Goal: Task Accomplishment & Management: Complete application form

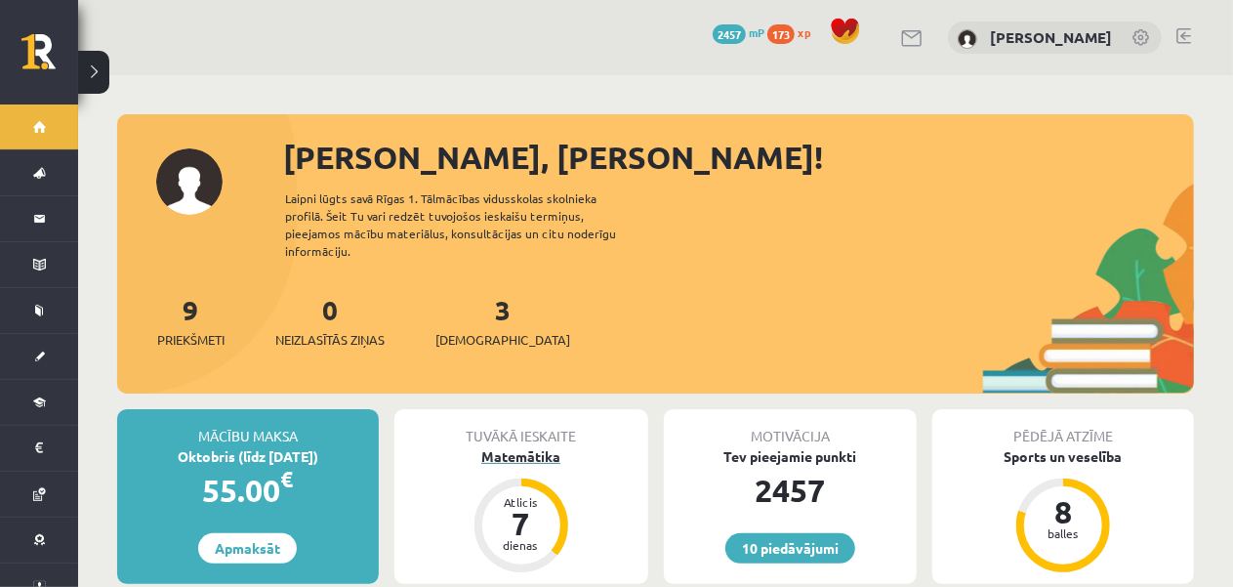
click at [543, 446] on div "Matemātika" at bounding box center [521, 456] width 254 height 20
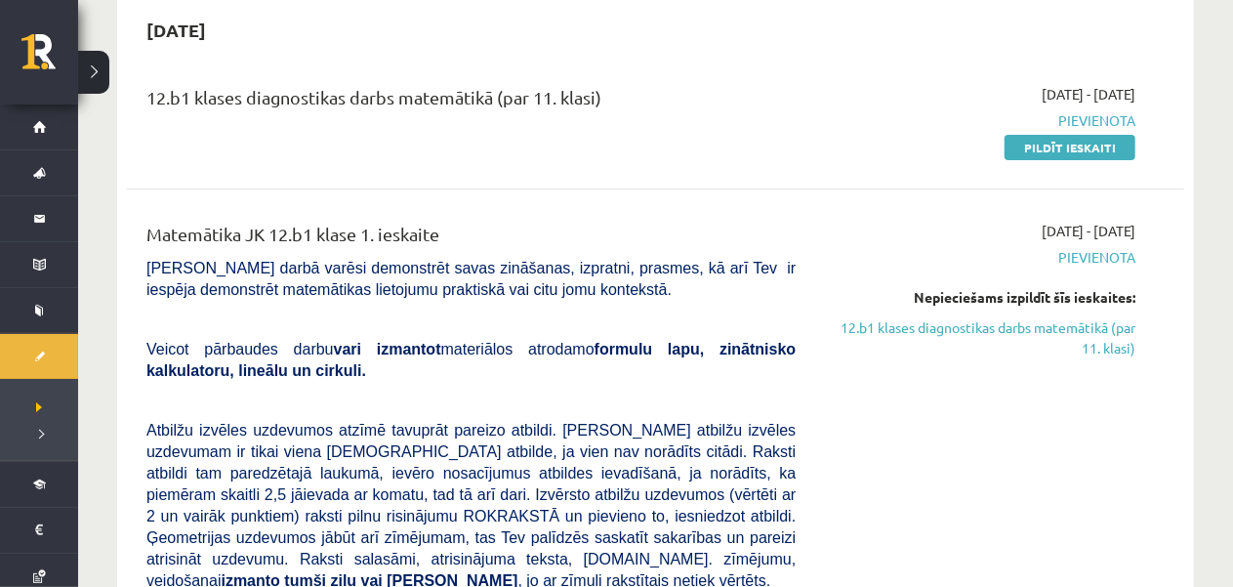
scroll to position [98, 0]
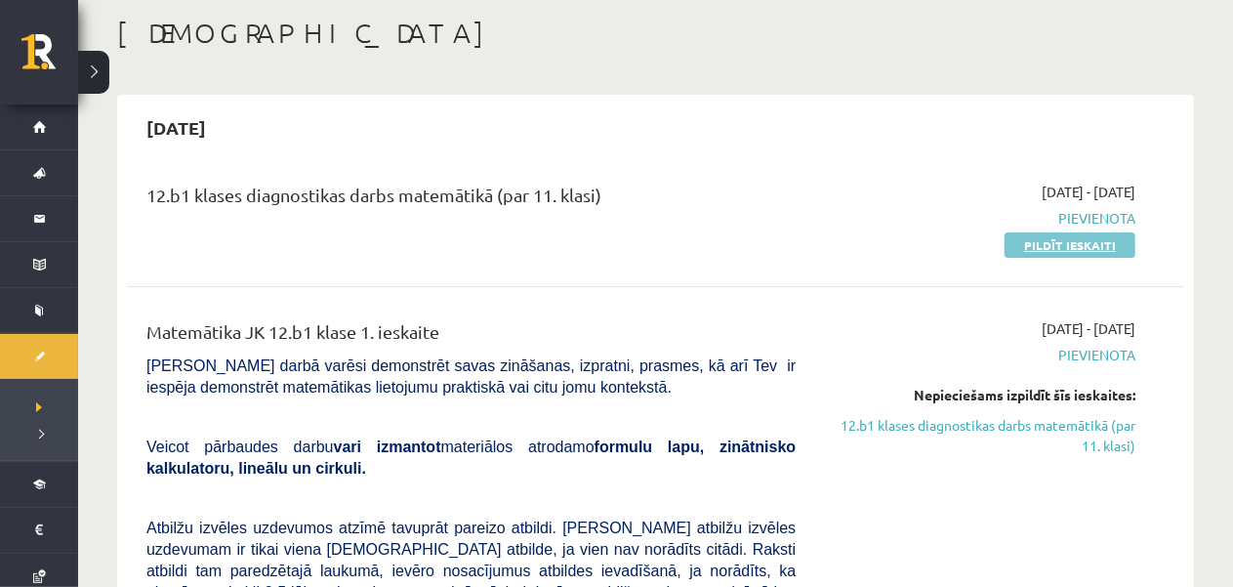
click at [1066, 246] on link "Pildīt ieskaiti" at bounding box center [1069, 244] width 131 height 25
click at [1037, 251] on link "Pildīt ieskaiti" at bounding box center [1069, 244] width 131 height 25
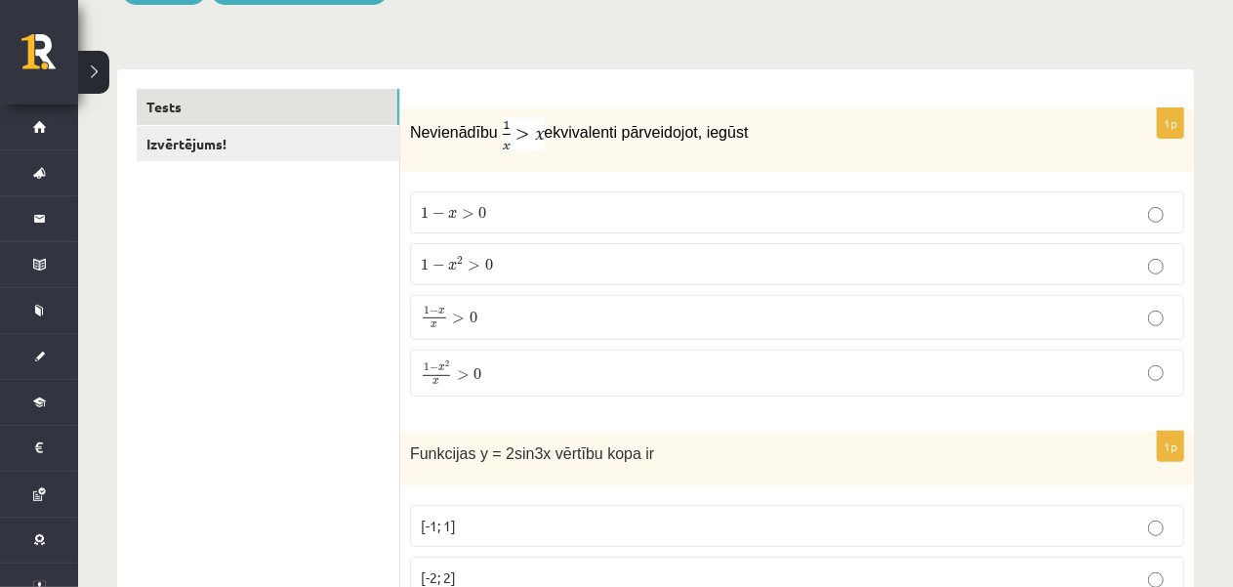
scroll to position [293, 0]
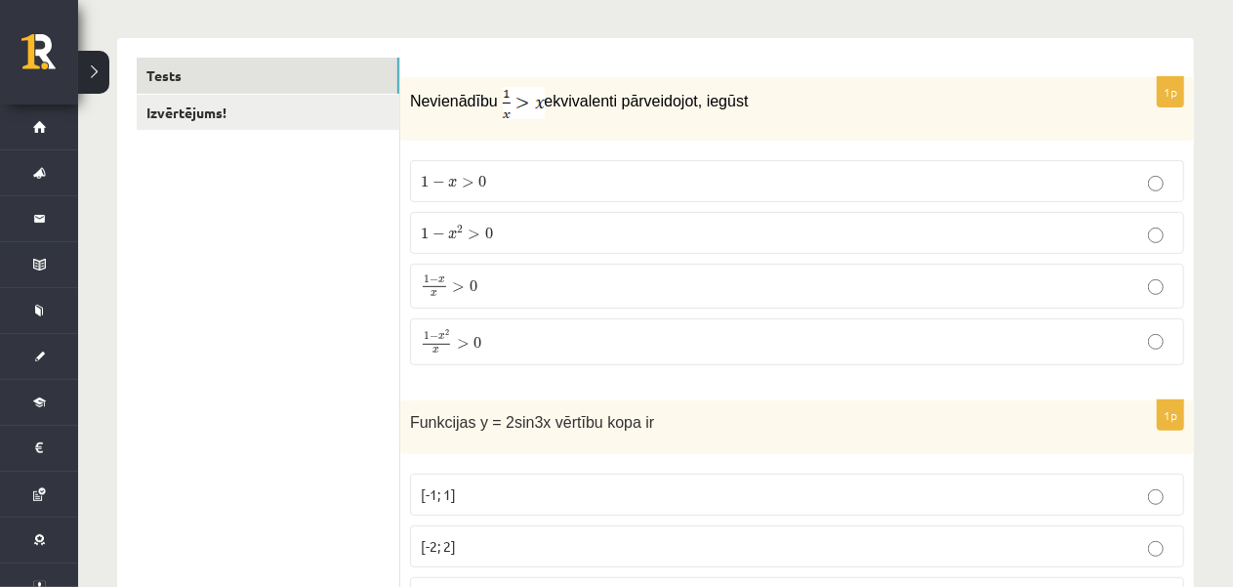
click at [490, 239] on span "0" at bounding box center [489, 233] width 8 height 12
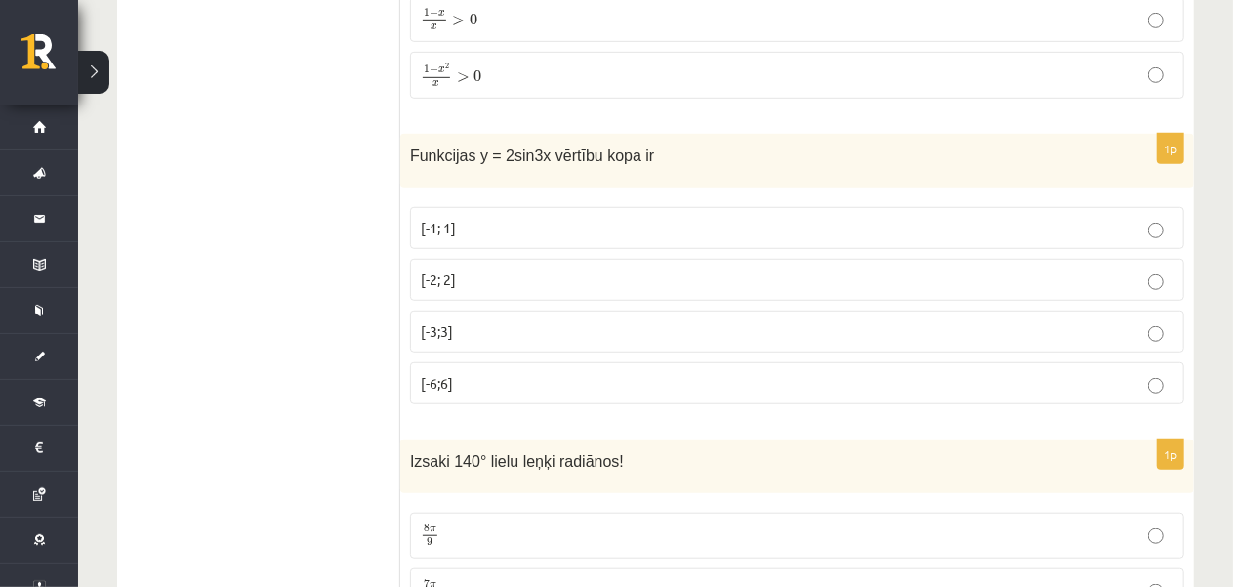
scroll to position [586, 0]
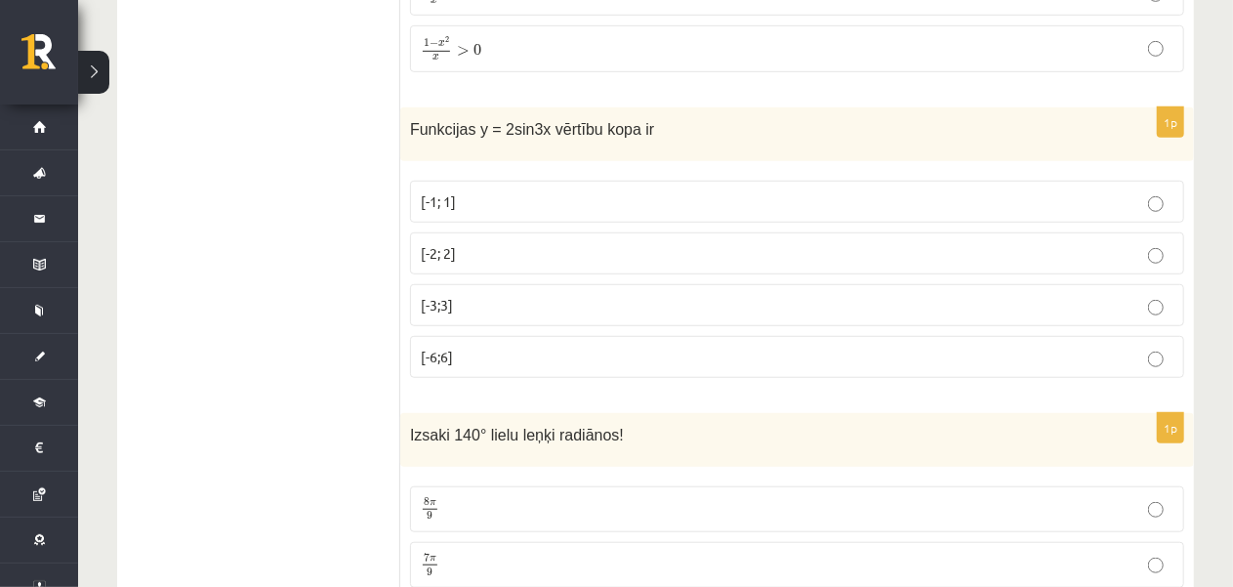
click at [650, 243] on p "[-2; 2]" at bounding box center [797, 253] width 753 height 20
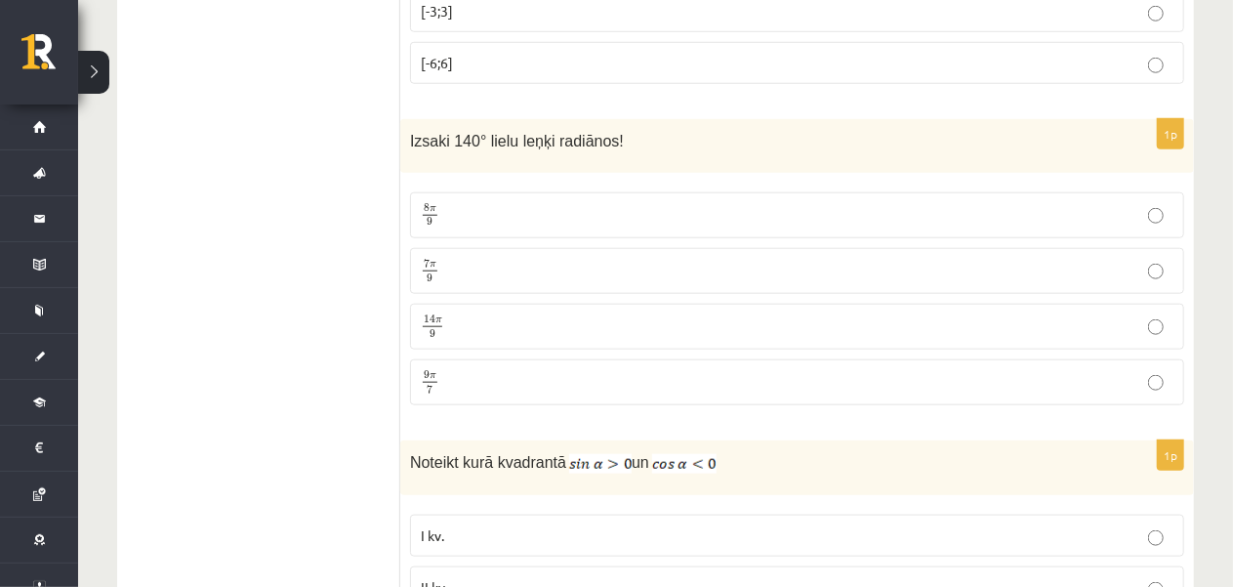
scroll to position [976, 0]
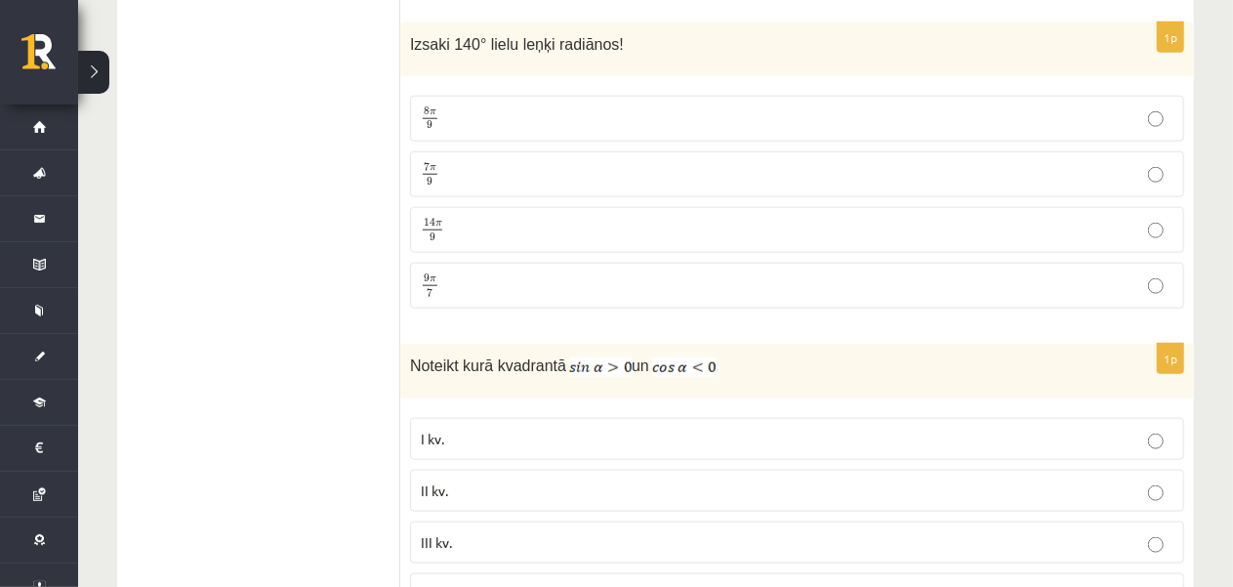
click at [652, 226] on p "14 π 9 14 π 9" at bounding box center [797, 230] width 753 height 24
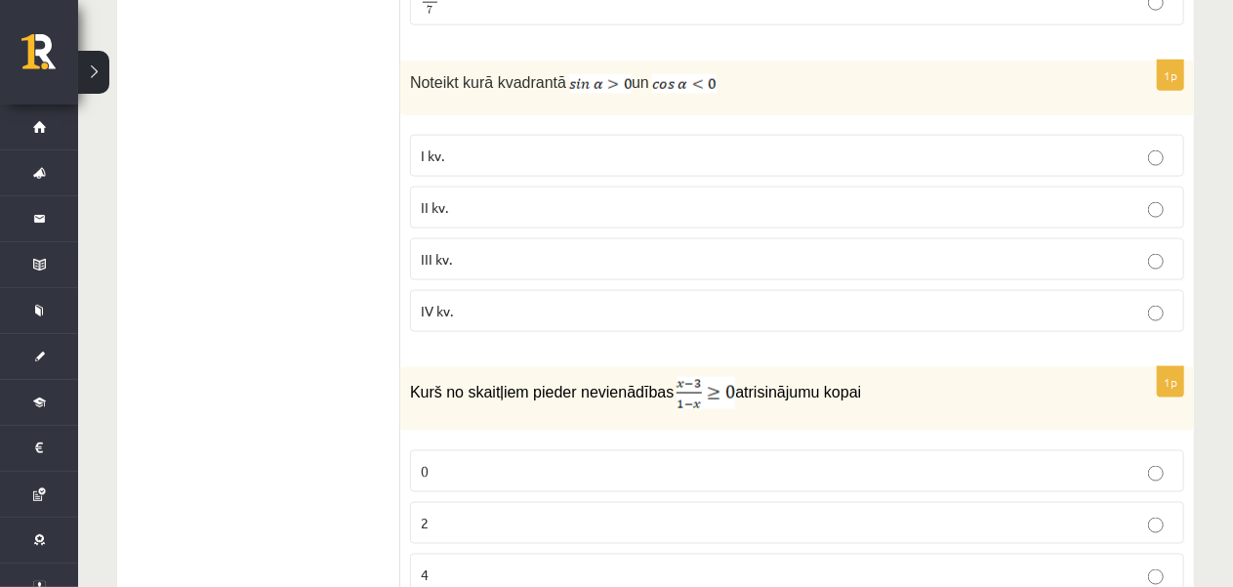
scroll to position [1269, 0]
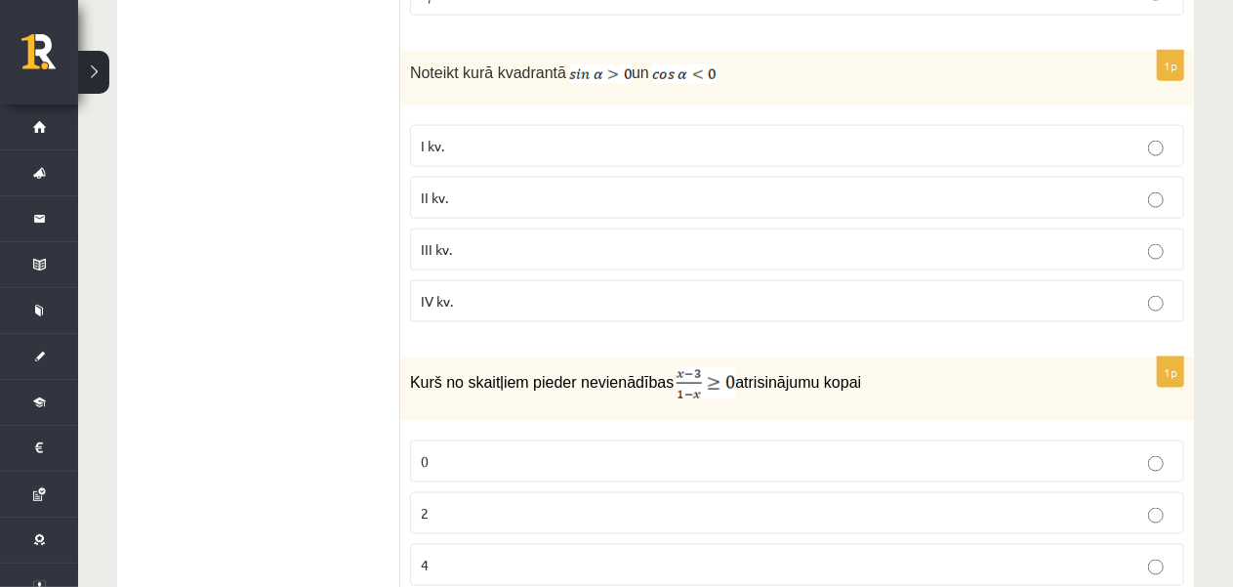
click at [798, 187] on p "II kv." at bounding box center [797, 197] width 753 height 20
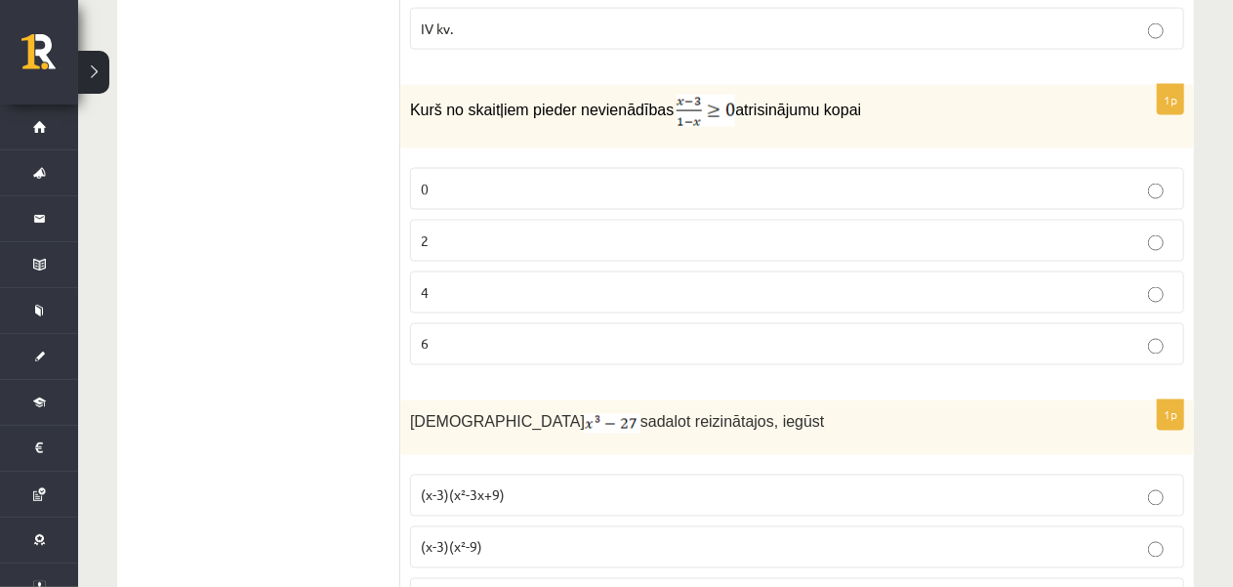
scroll to position [1562, 0]
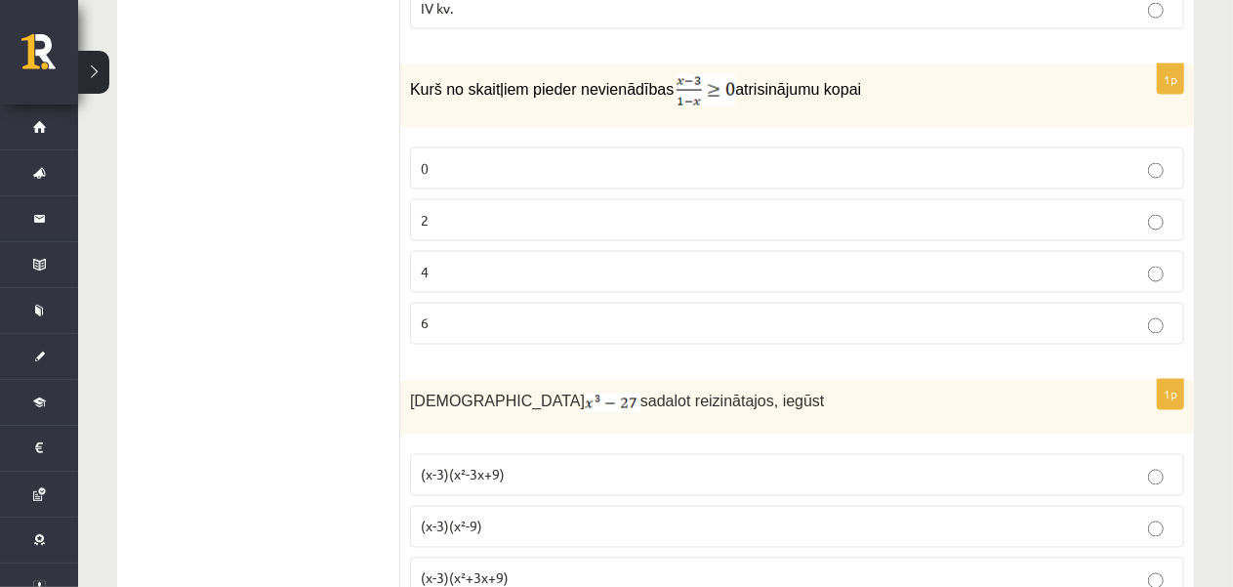
click at [533, 221] on label "2" at bounding box center [797, 220] width 774 height 42
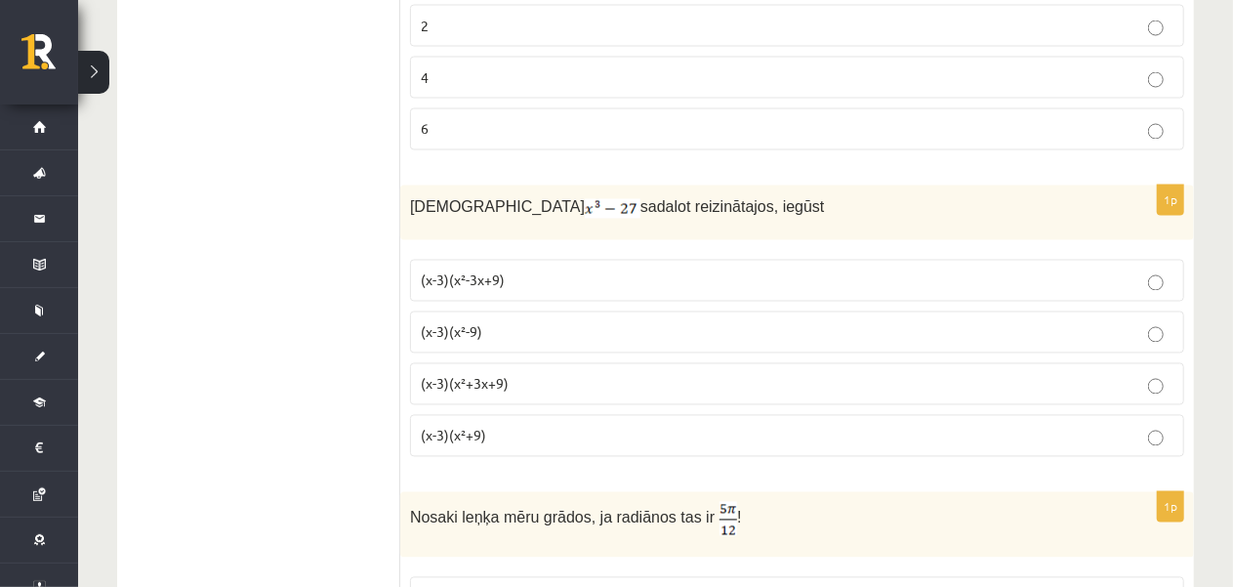
scroll to position [1854, 0]
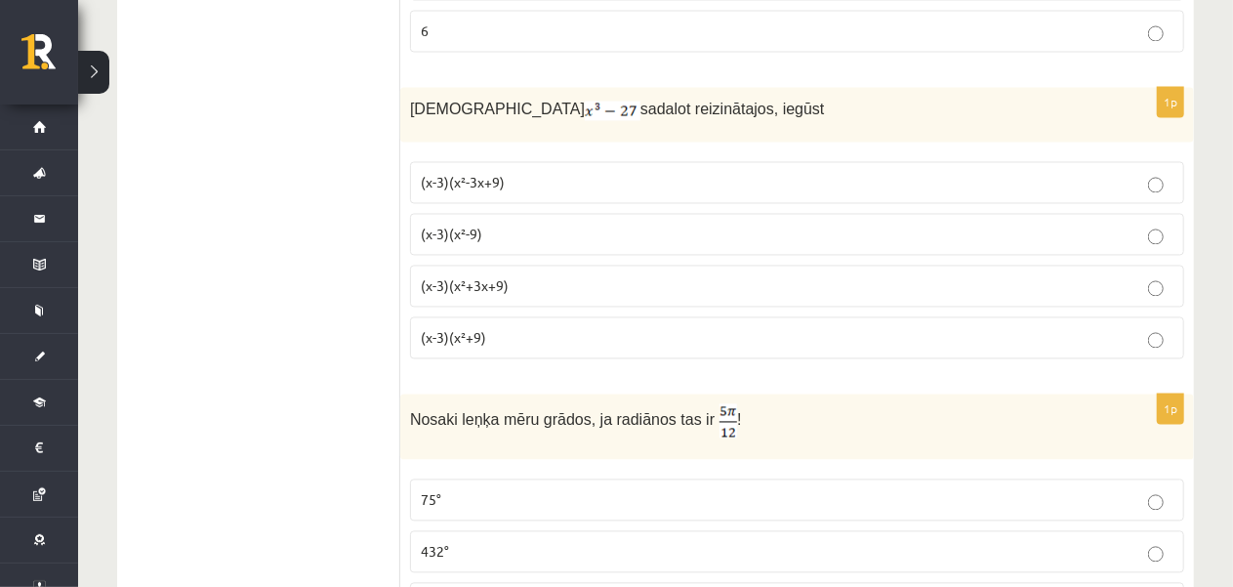
click at [569, 275] on p "(x-3)(x²+3x+9)" at bounding box center [797, 285] width 753 height 20
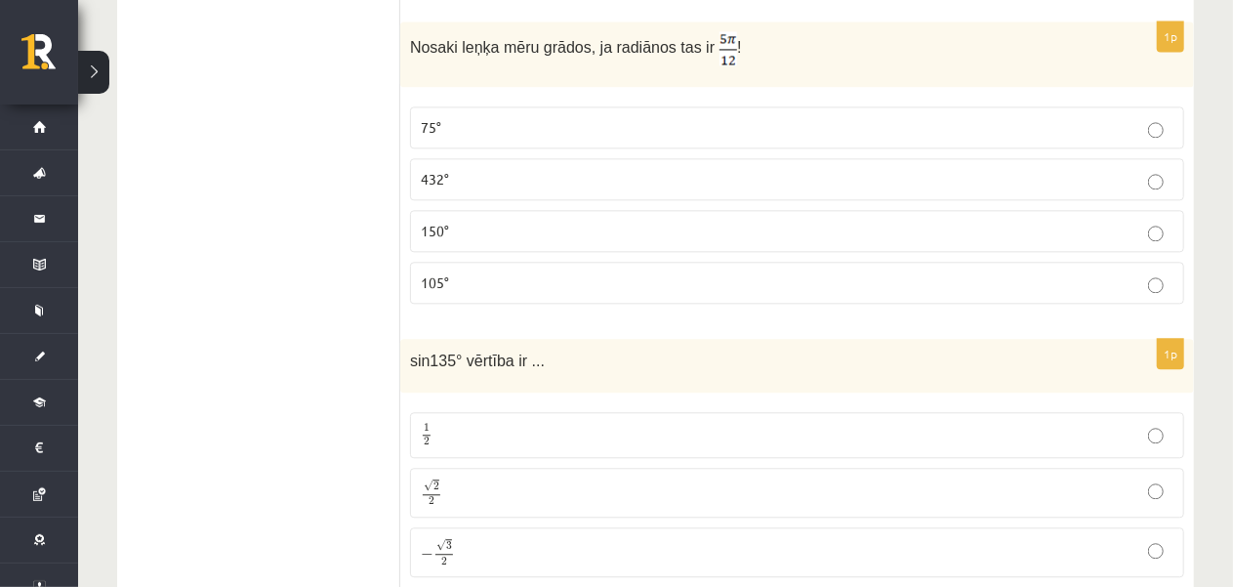
scroll to position [2202, 0]
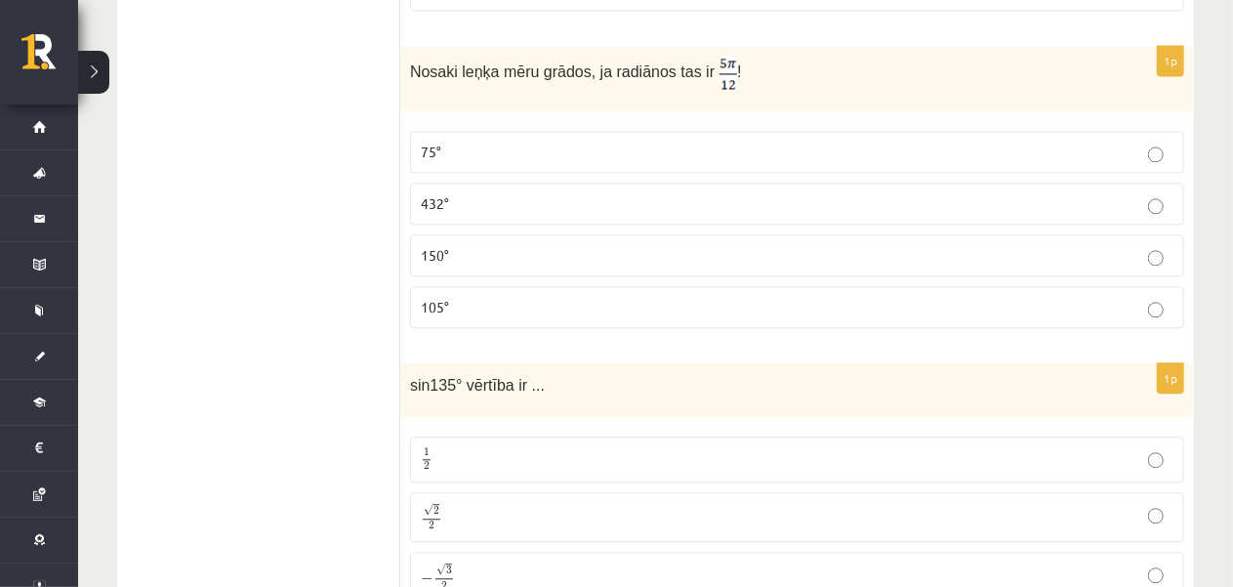
click at [643, 131] on label "75°" at bounding box center [797, 152] width 774 height 42
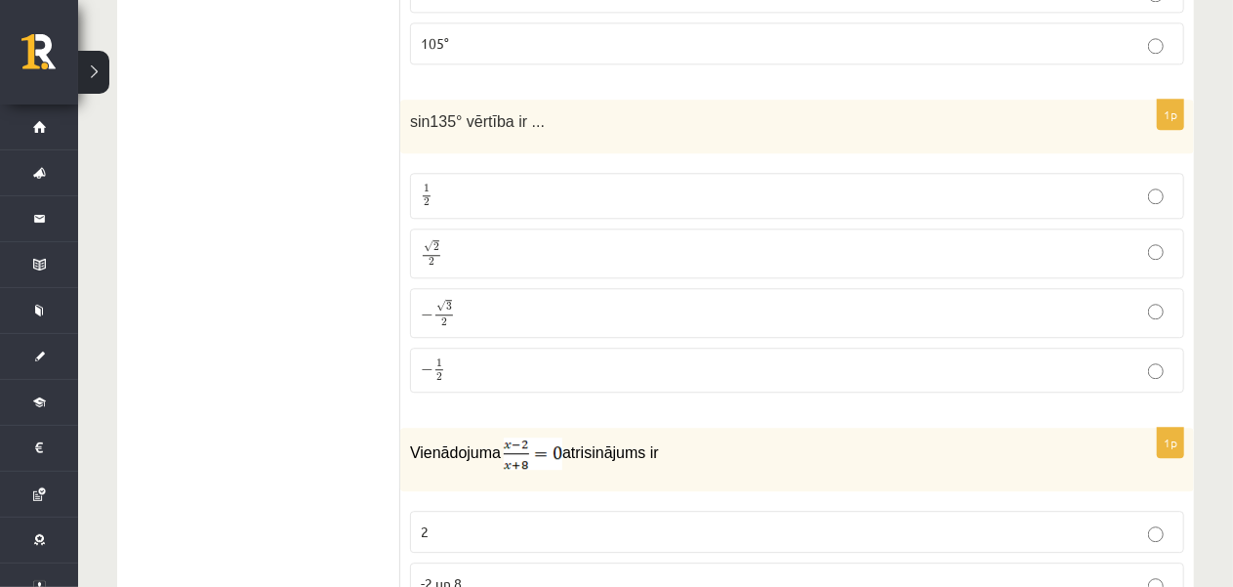
scroll to position [2495, 0]
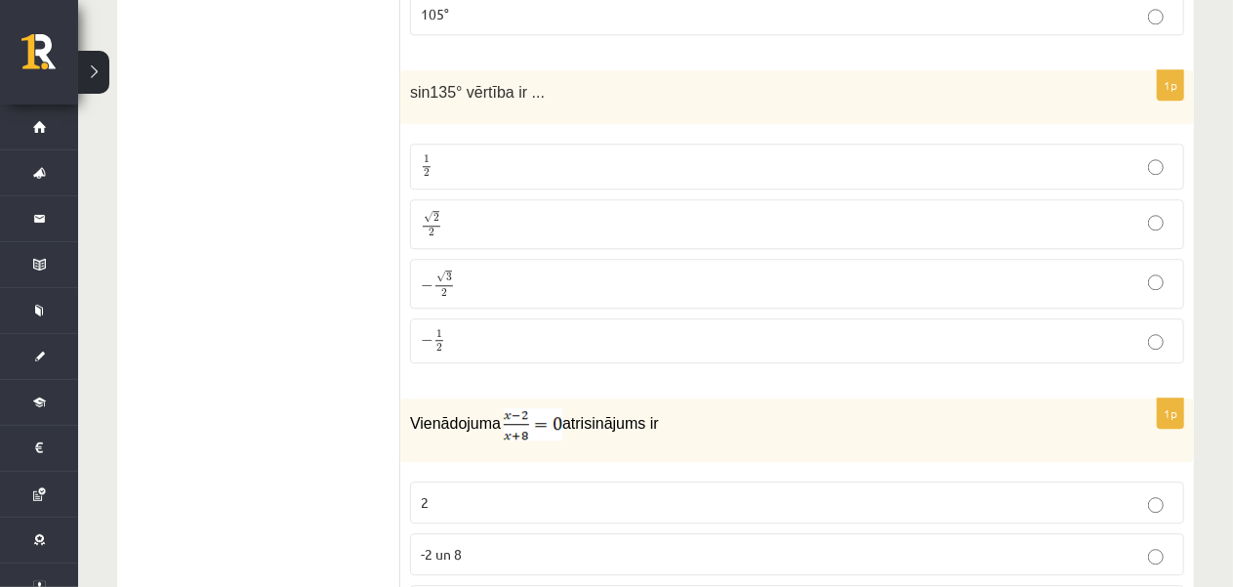
click at [646, 210] on p "√ 2 2 2 2" at bounding box center [797, 224] width 753 height 28
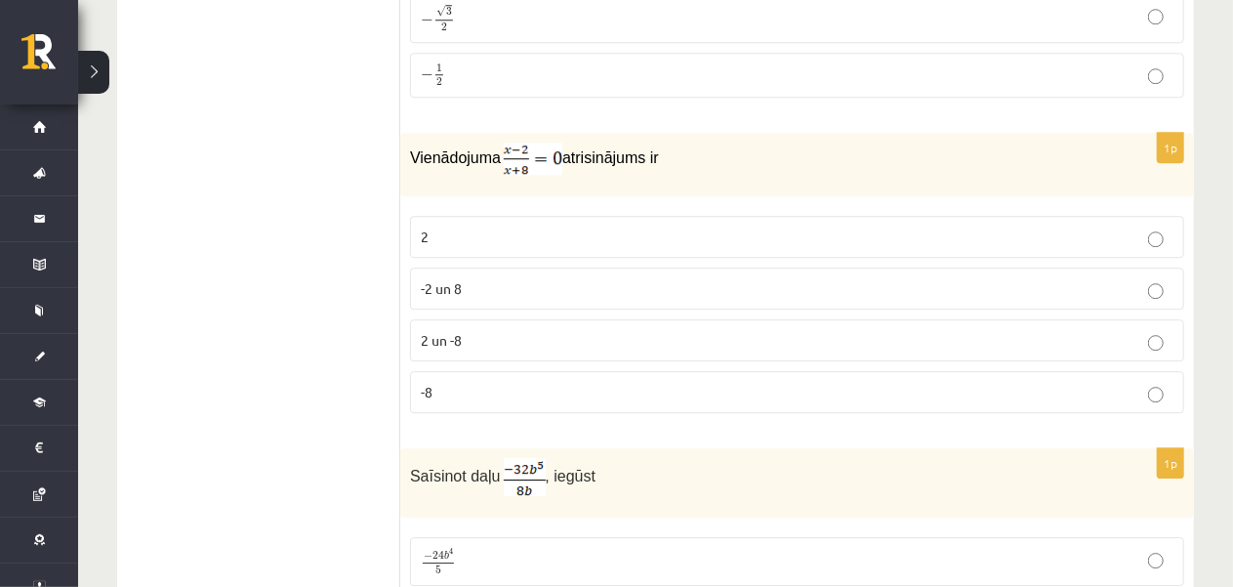
scroll to position [2788, 0]
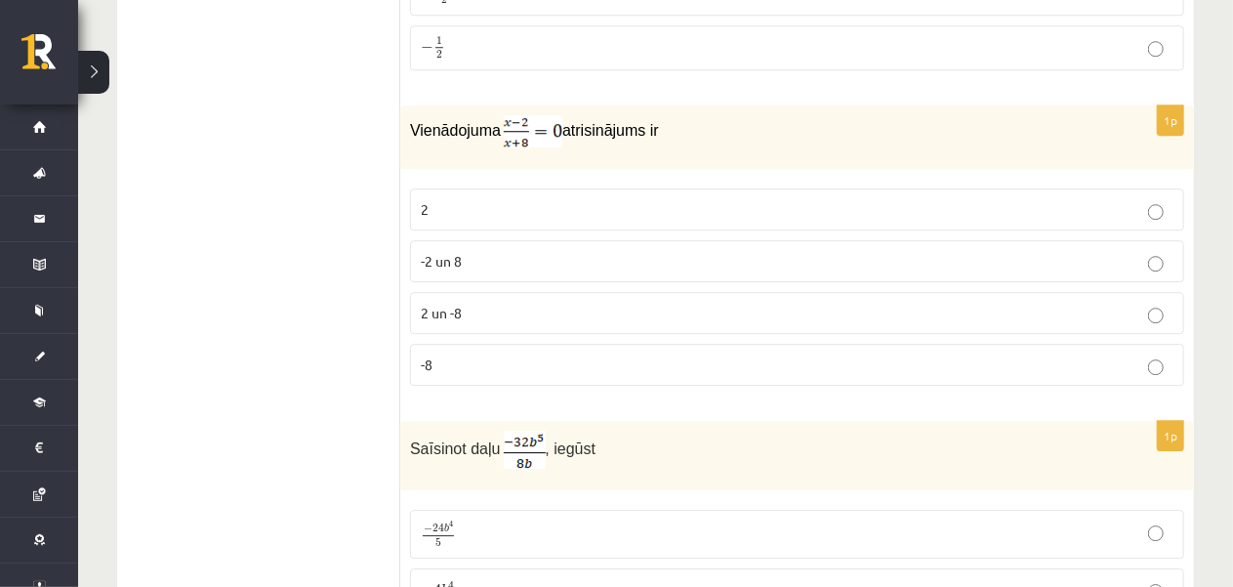
click at [490, 199] on p "2" at bounding box center [797, 209] width 753 height 20
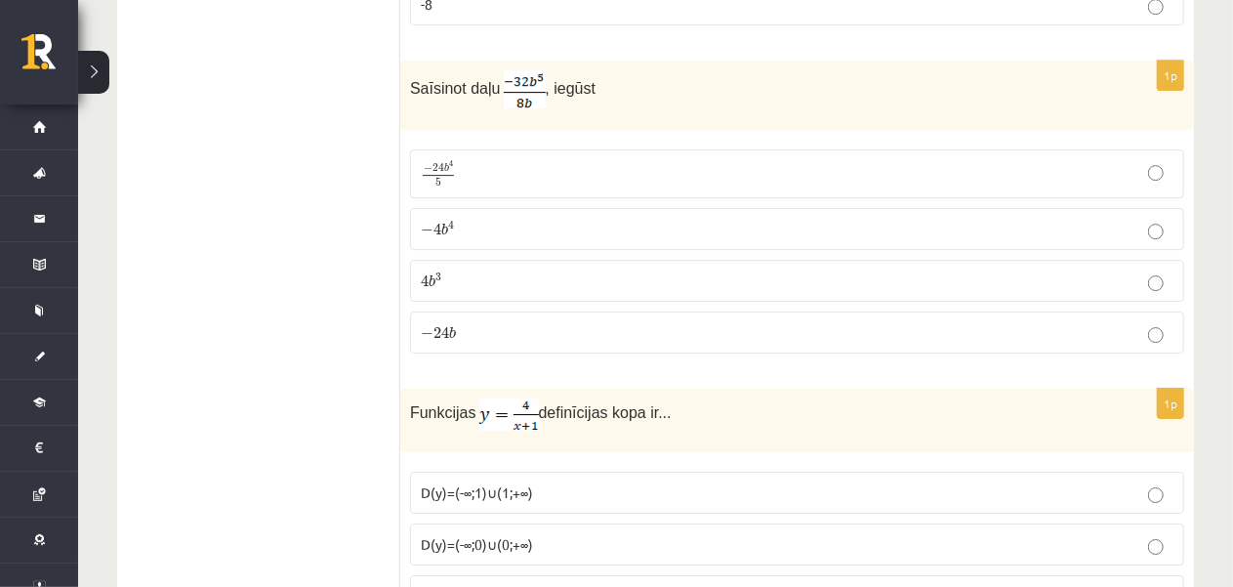
scroll to position [3178, 0]
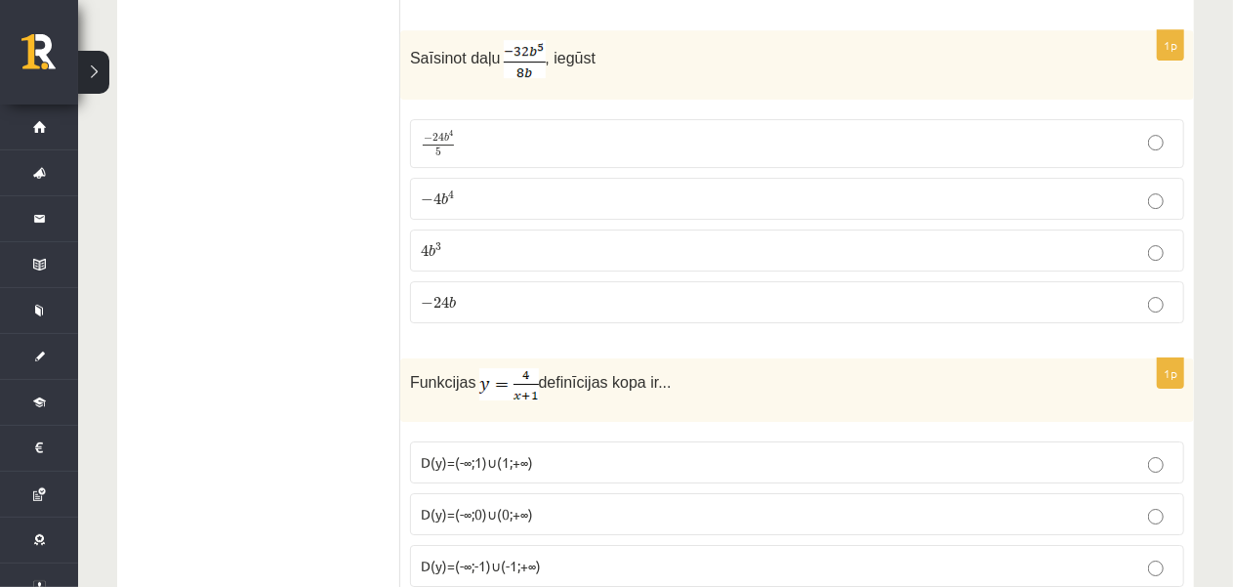
click at [552, 188] on p "− 4 b 4 − 4 b 4" at bounding box center [797, 198] width 753 height 20
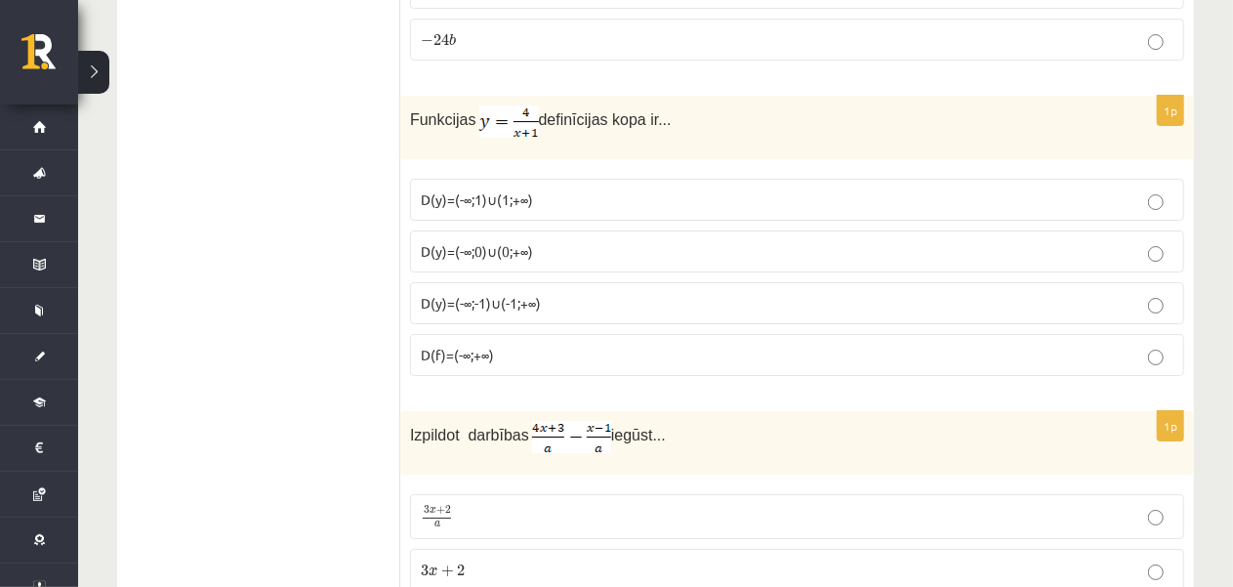
scroll to position [3471, 0]
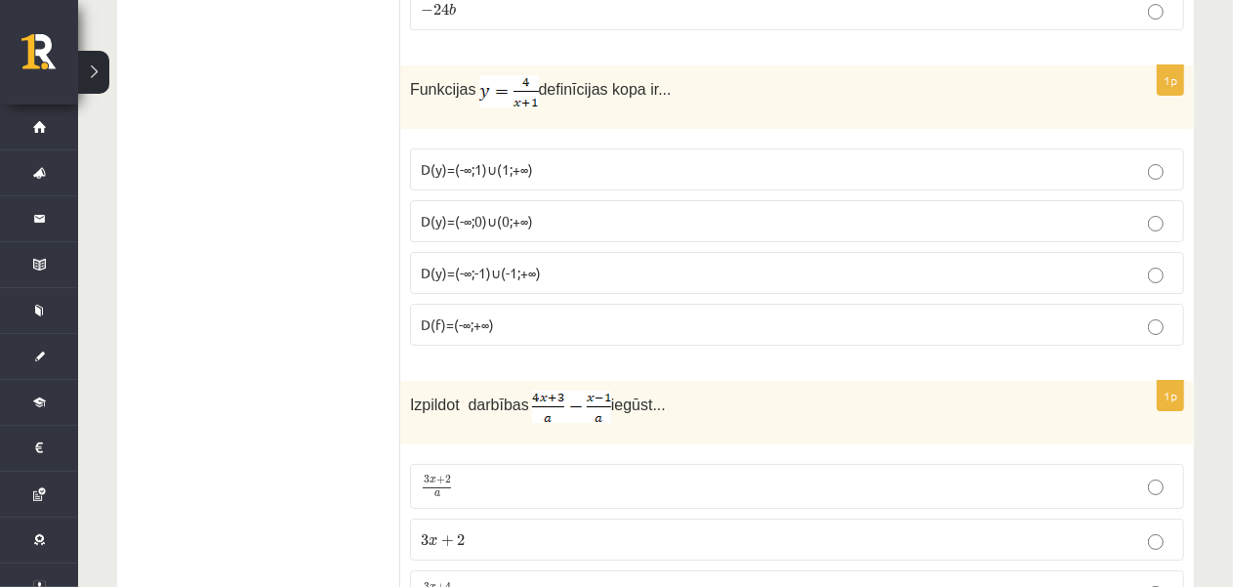
click at [601, 263] on p "D(y)=(-∞;-1)∪(-1;+∞)" at bounding box center [797, 273] width 753 height 20
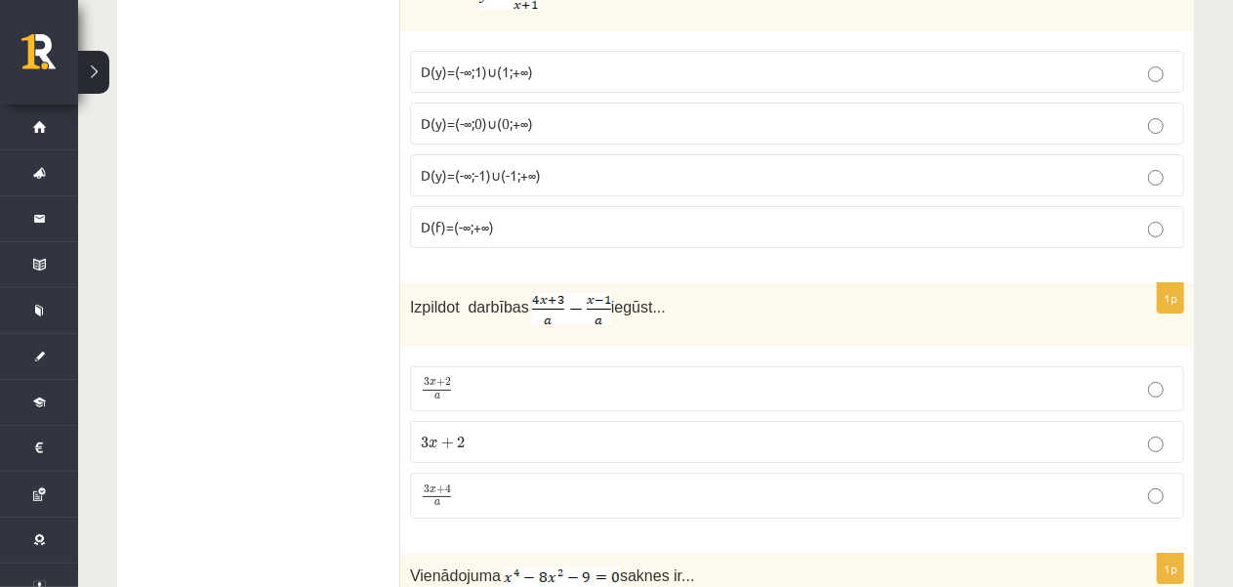
scroll to position [3764, 0]
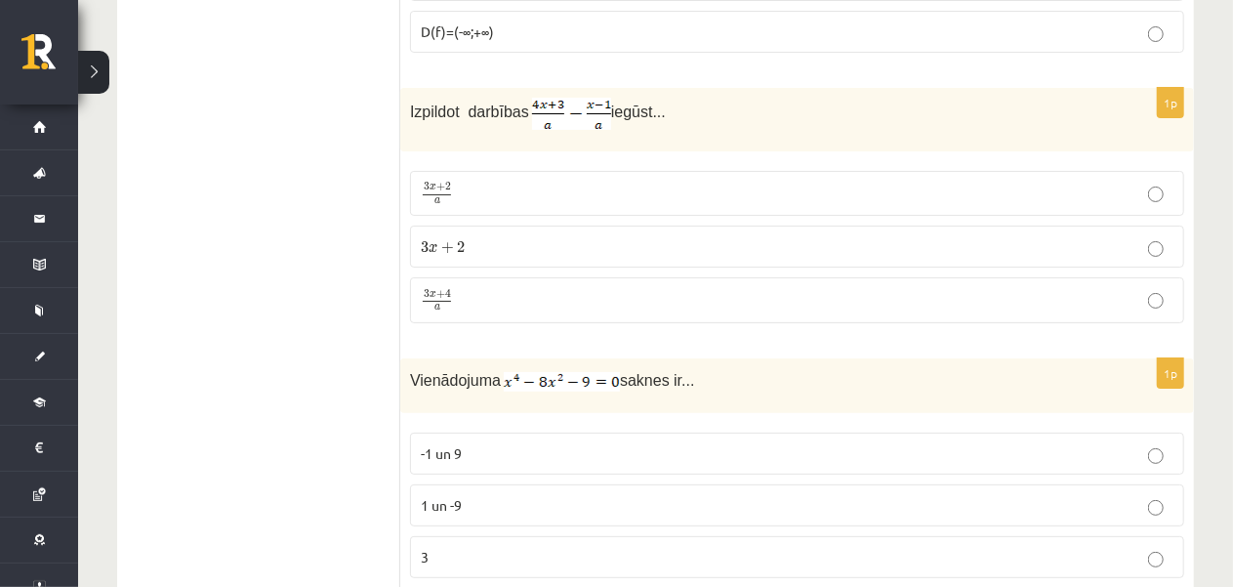
click at [736, 288] on p "3 x + 4 a 3 x + 4 a" at bounding box center [797, 300] width 753 height 24
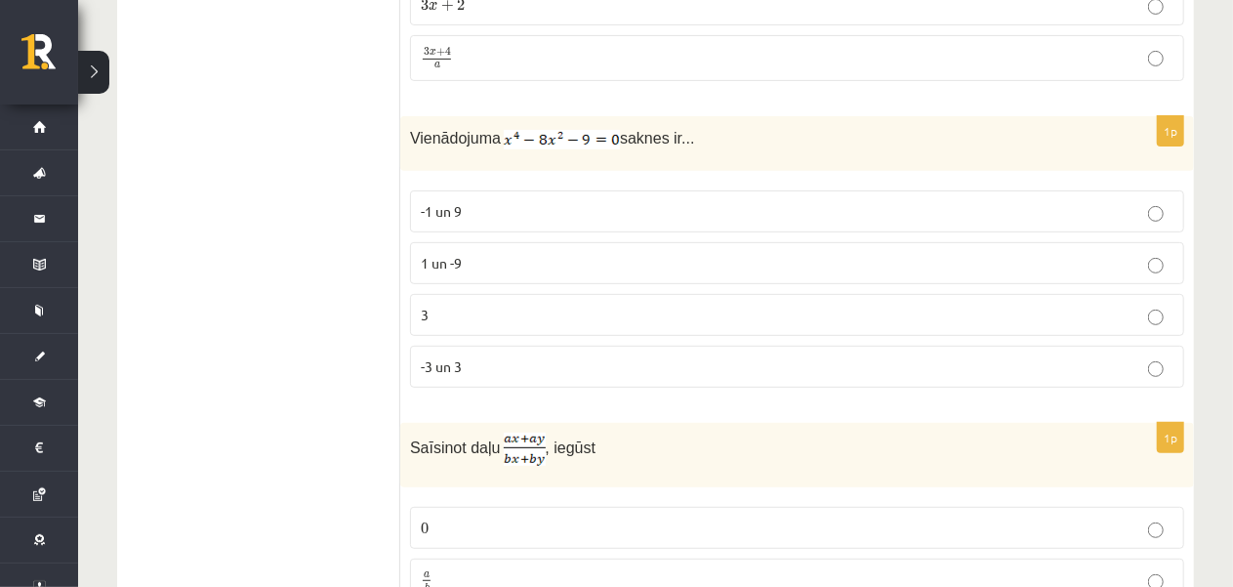
scroll to position [4056, 0]
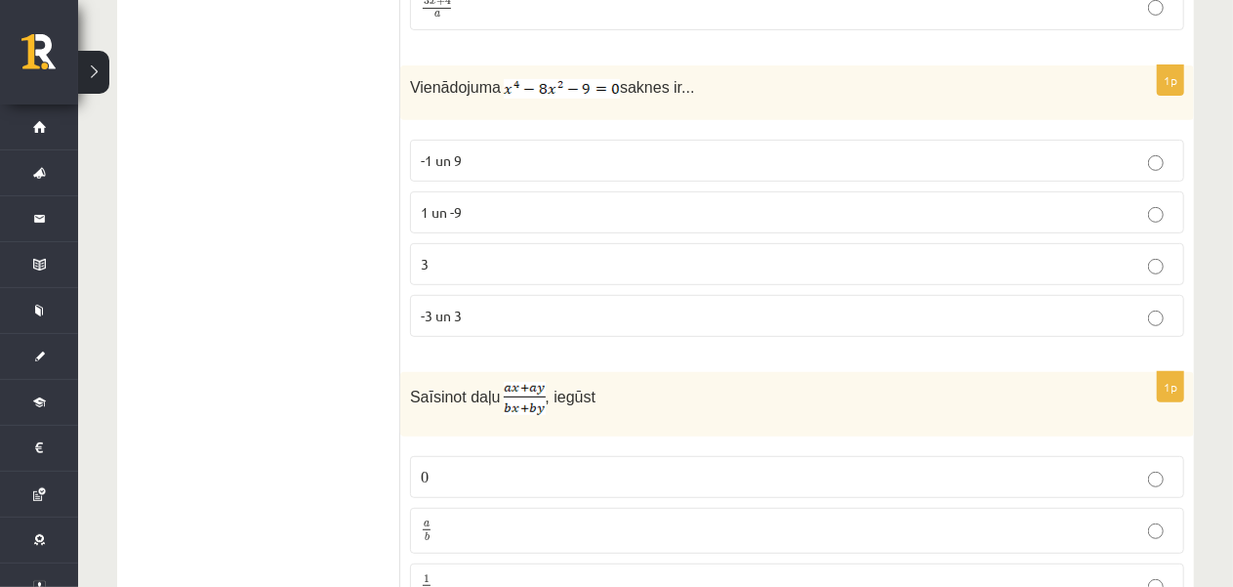
click at [529, 306] on p "-3 un 3" at bounding box center [797, 316] width 753 height 20
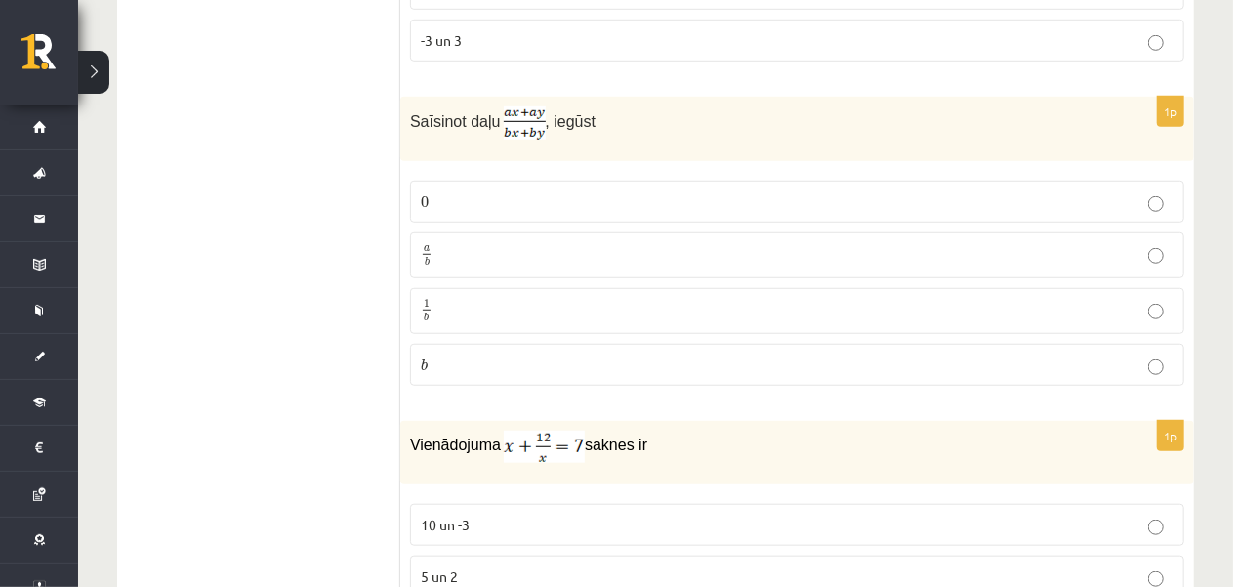
scroll to position [4349, 0]
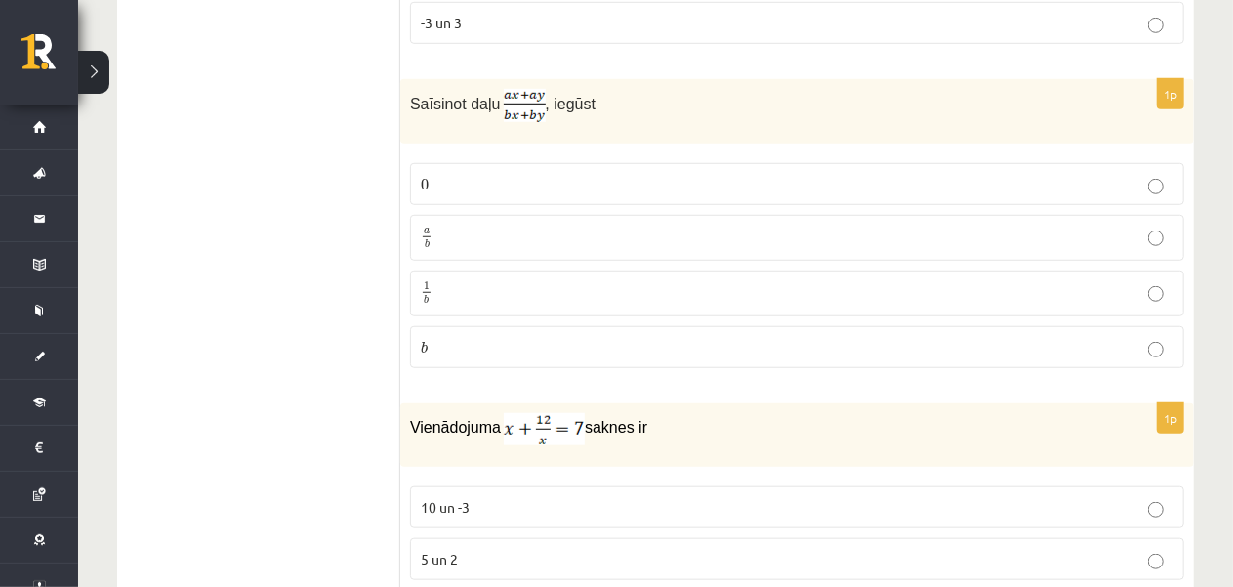
click at [572, 225] on p "a b a b" at bounding box center [797, 237] width 753 height 24
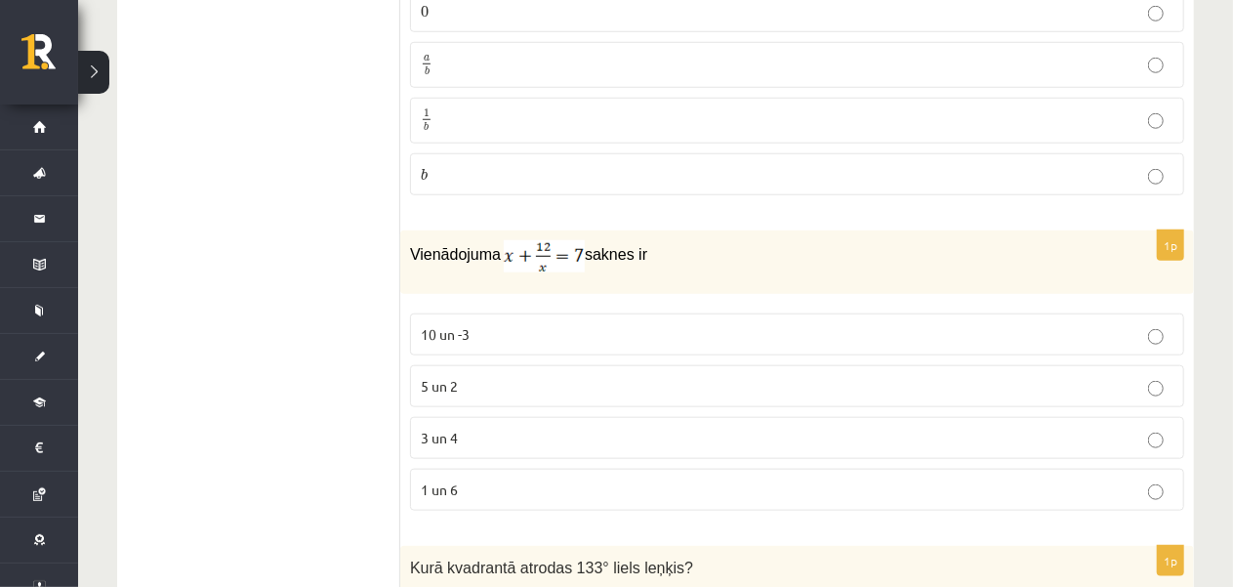
scroll to position [4642, 0]
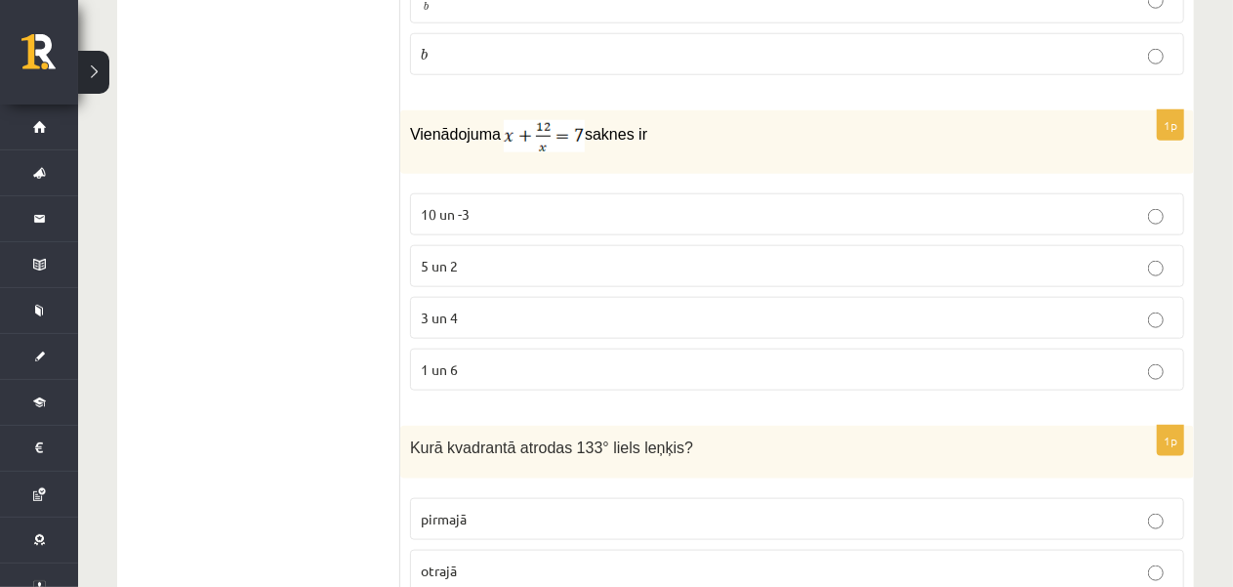
click at [617, 307] on p "3 un 4" at bounding box center [797, 317] width 753 height 20
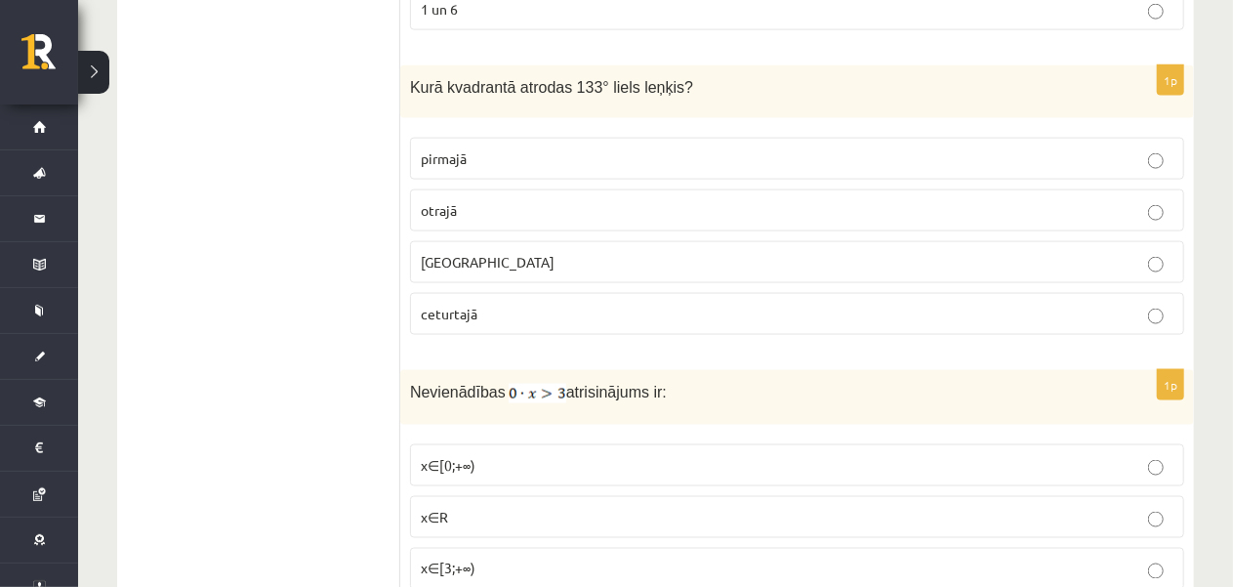
scroll to position [5033, 0]
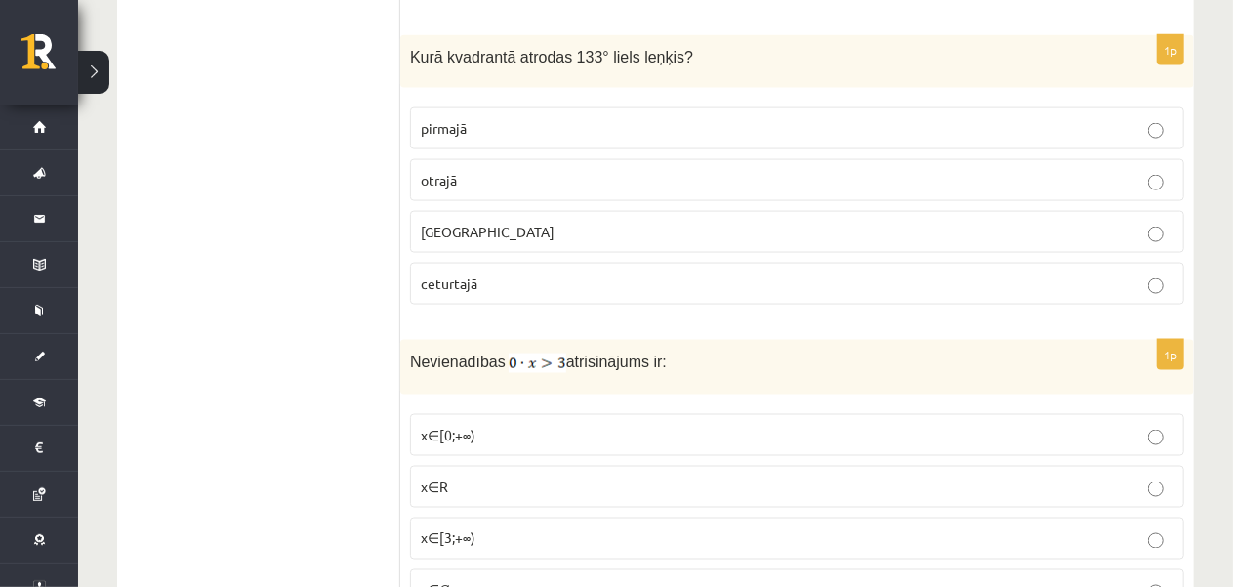
click at [494, 170] on p "otrajā" at bounding box center [797, 180] width 753 height 20
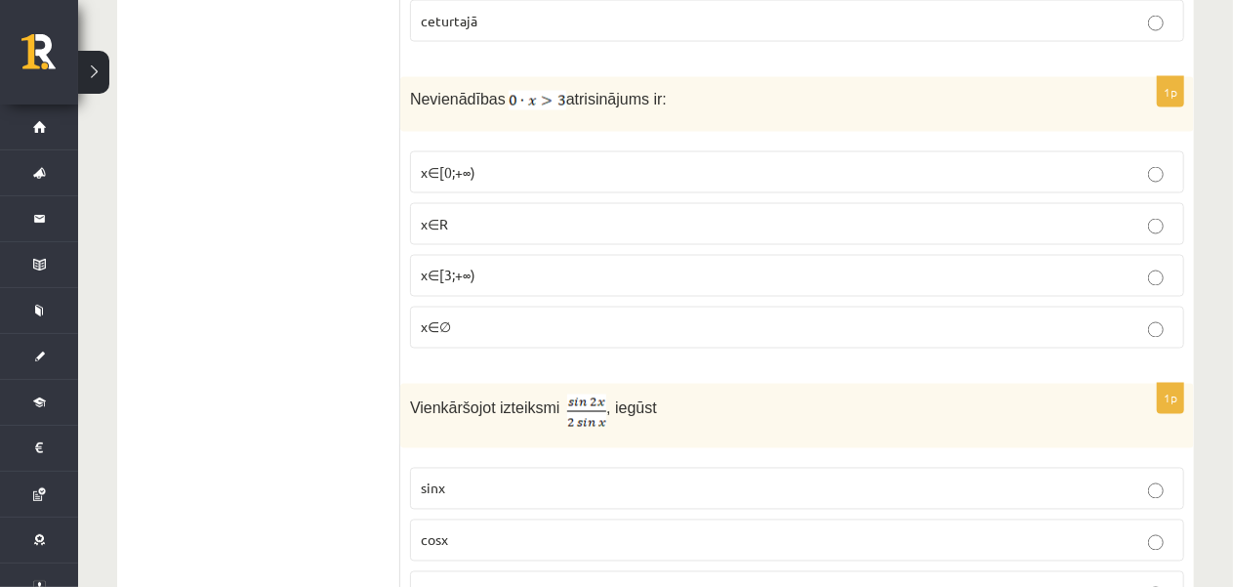
scroll to position [5325, 0]
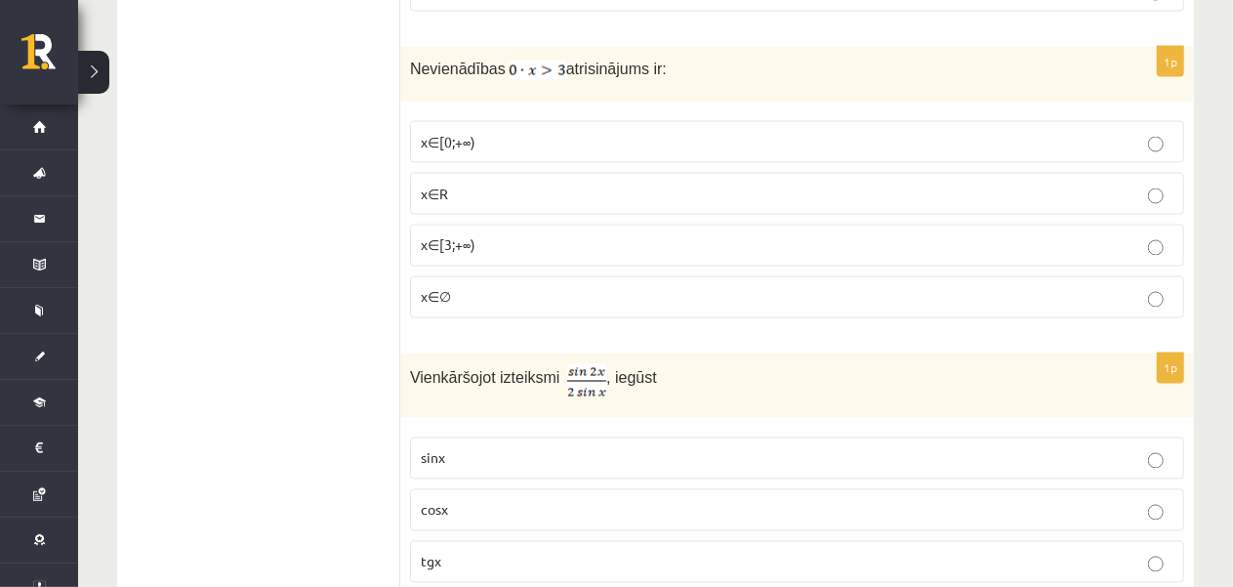
click at [560, 235] on p "x∈[3;+∞)" at bounding box center [797, 245] width 753 height 20
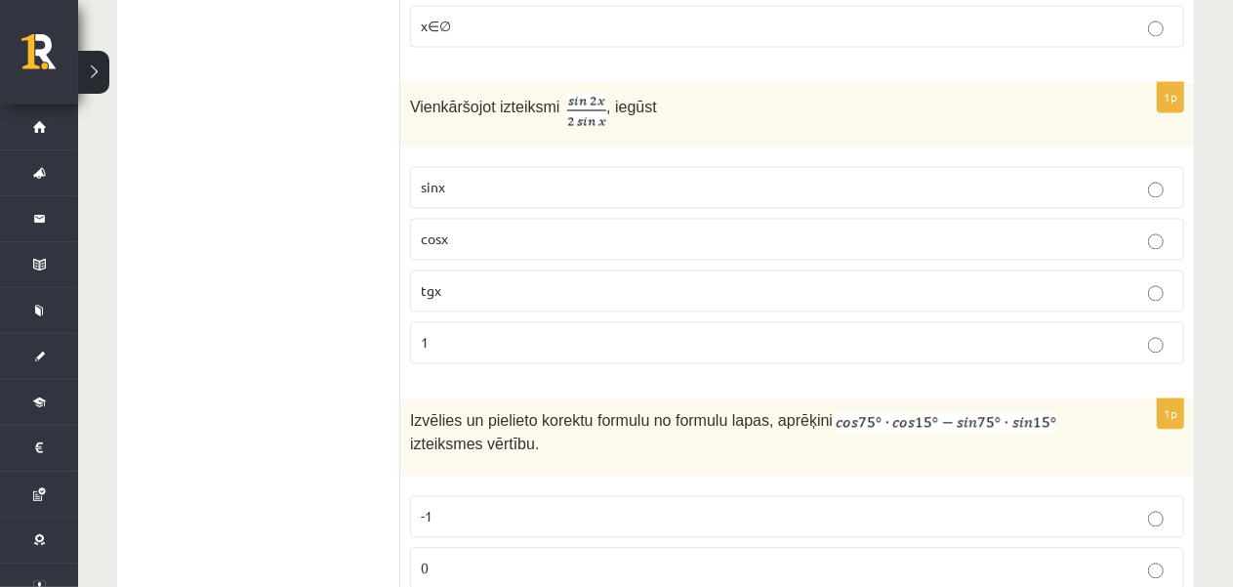
scroll to position [5618, 0]
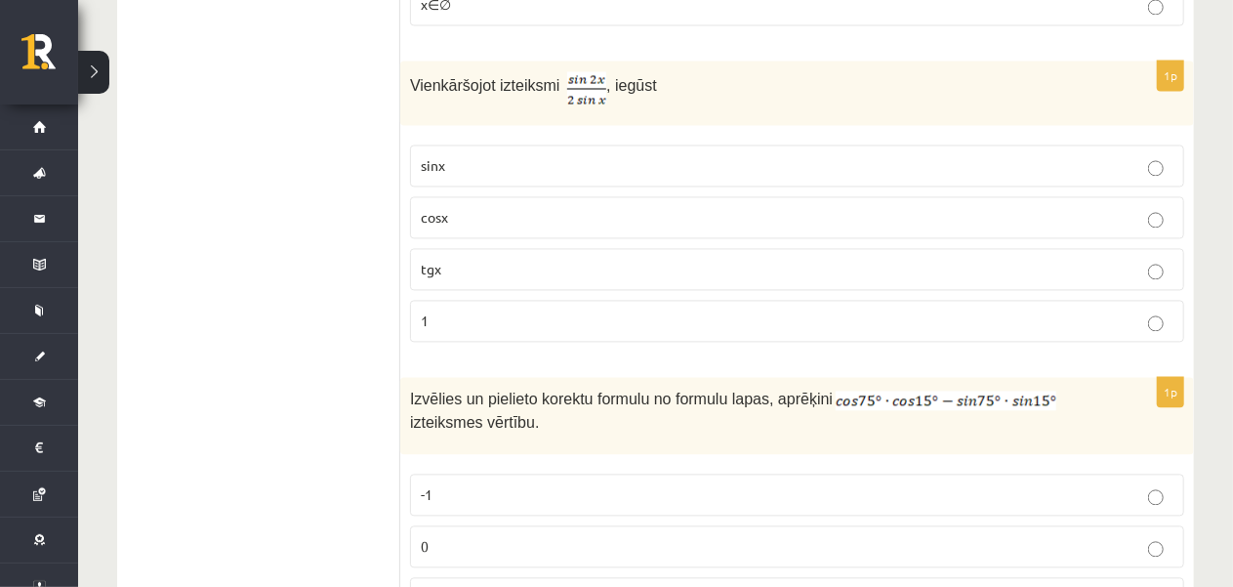
click at [552, 207] on p "cosx" at bounding box center [797, 217] width 753 height 20
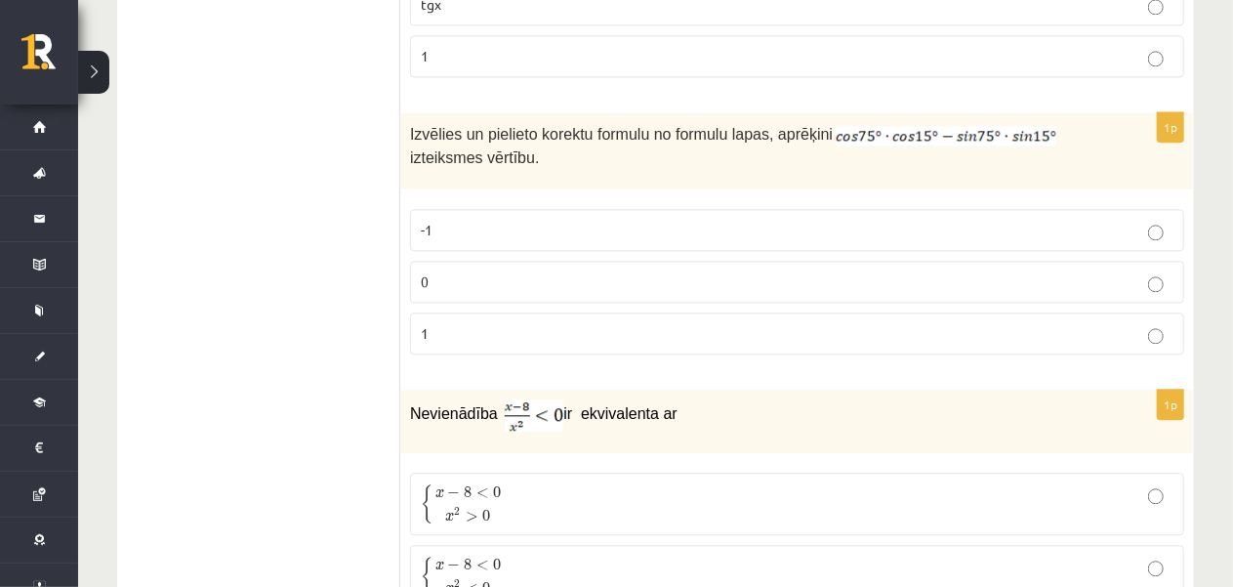
scroll to position [5911, 0]
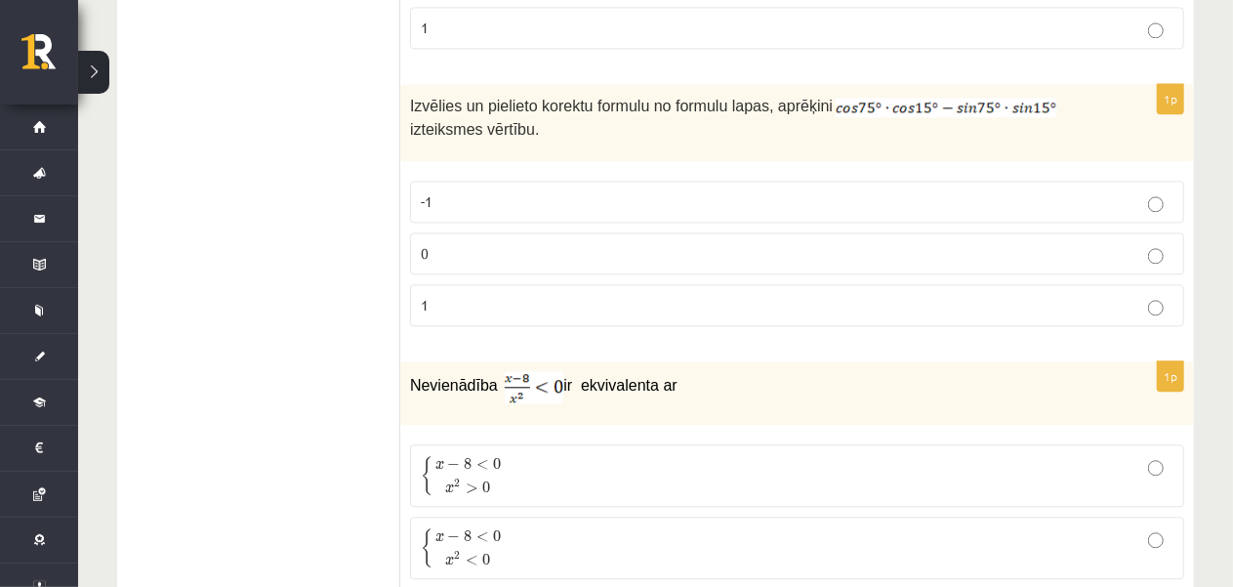
click at [973, 243] on p "0" at bounding box center [797, 253] width 753 height 20
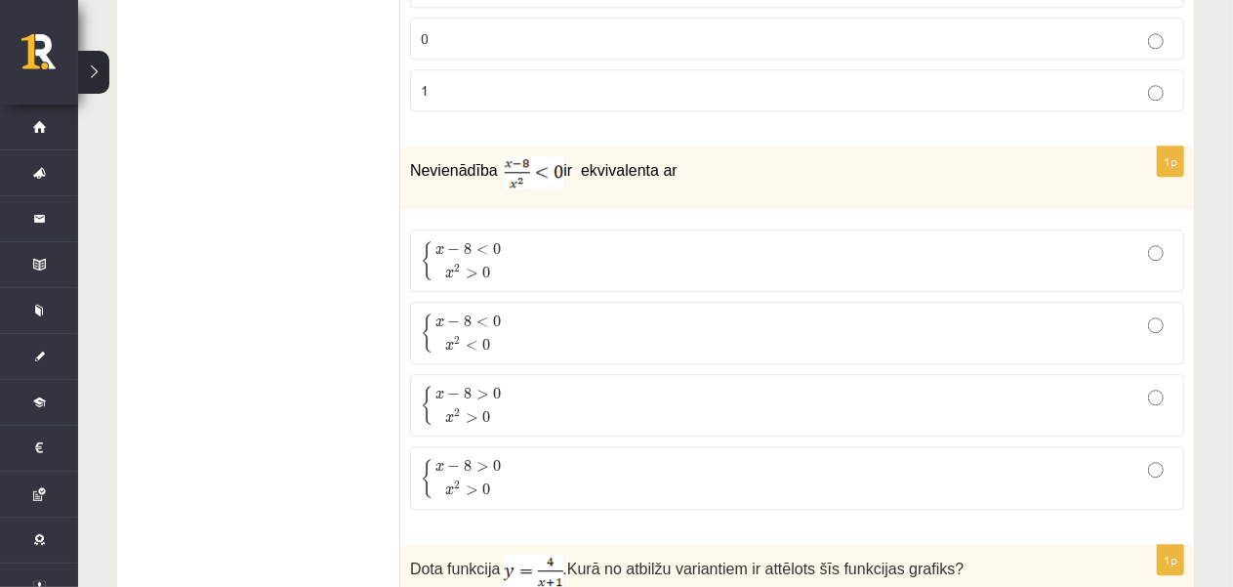
scroll to position [6106, 0]
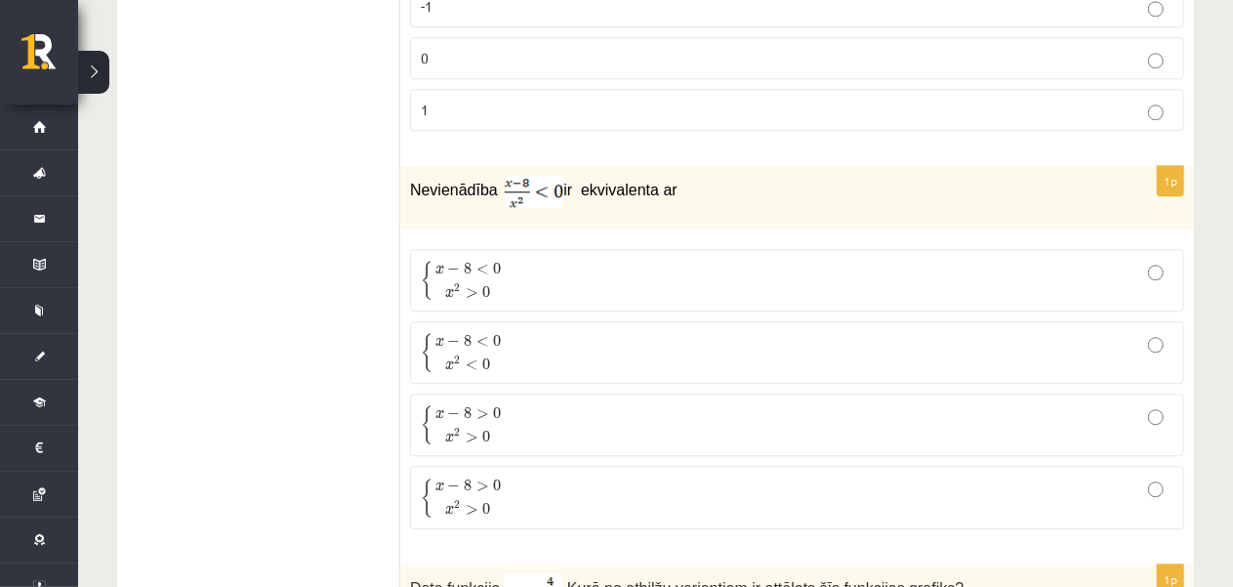
click at [1018, 260] on p "{ x − 8 < 0 x 2 > 0 { x − 8 < 0 x 2 > 0" at bounding box center [797, 280] width 753 height 41
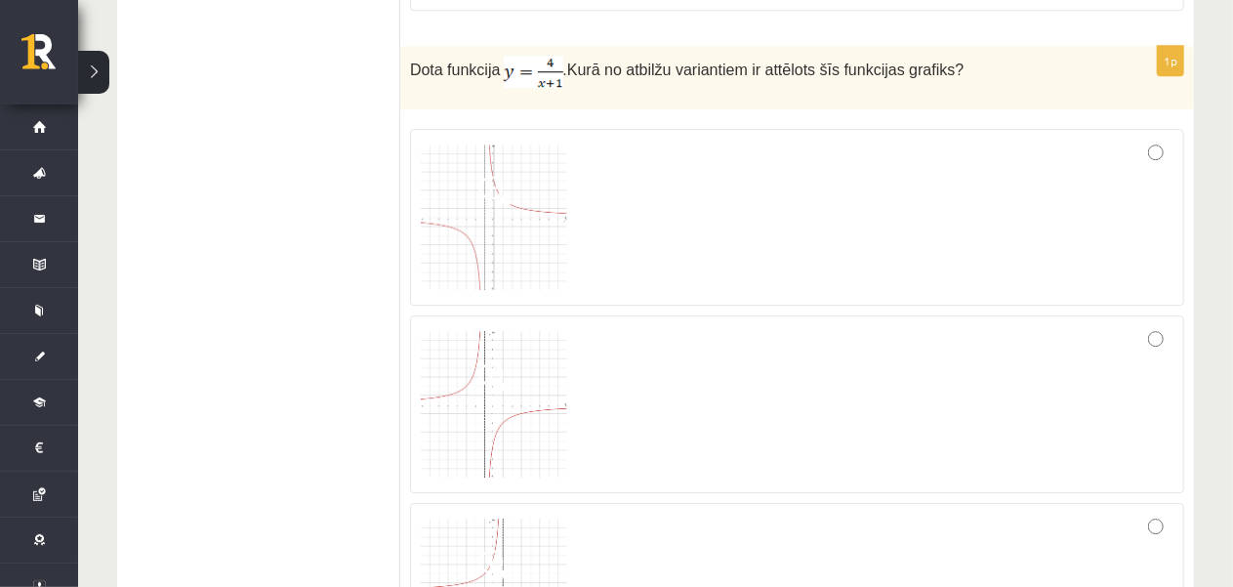
scroll to position [6613, 0]
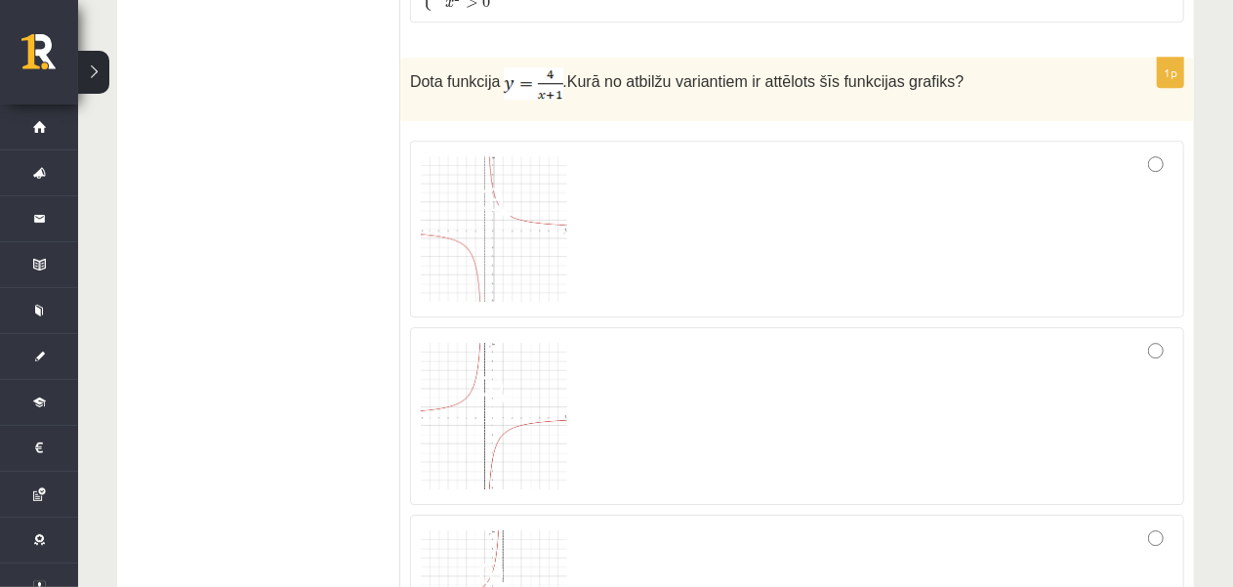
click at [1144, 198] on div at bounding box center [797, 229] width 753 height 156
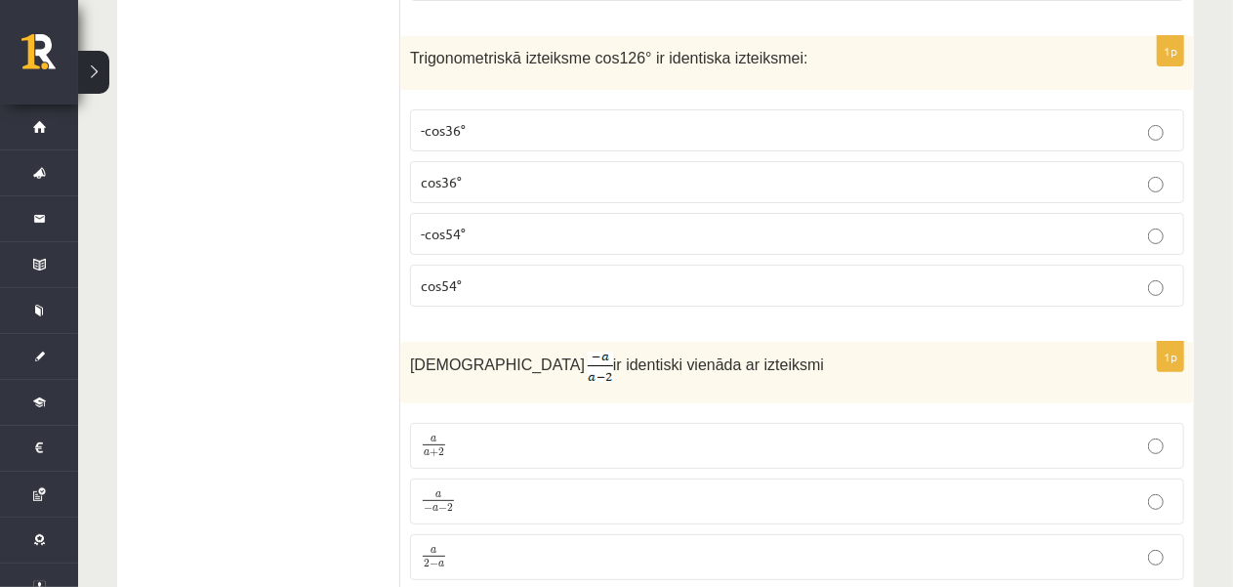
scroll to position [7394, 0]
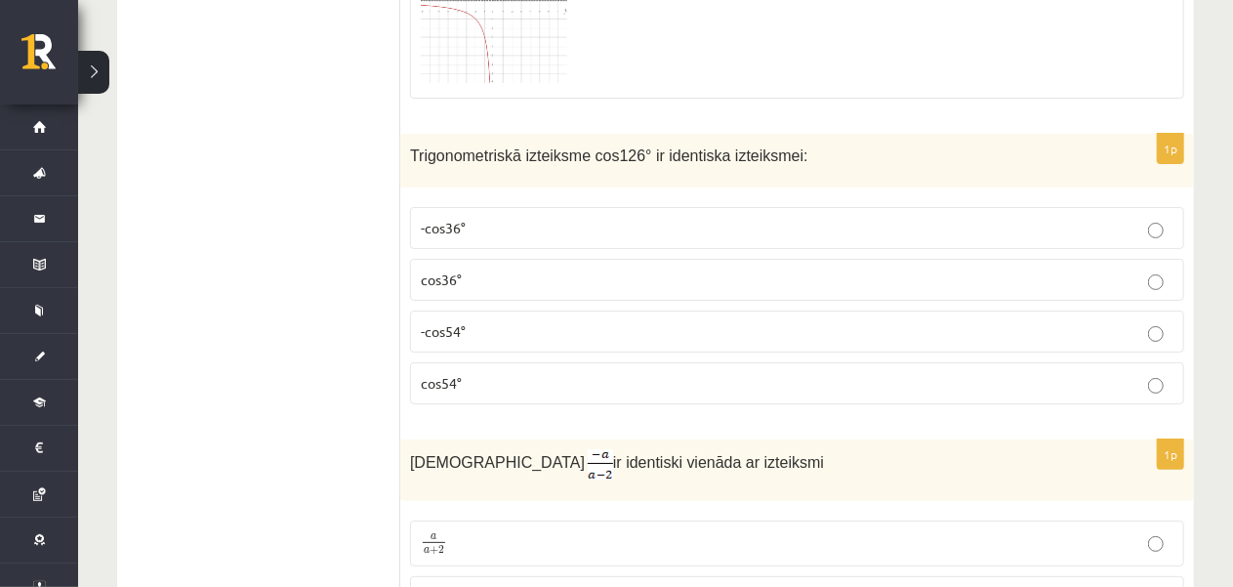
click at [594, 321] on p "-cos54°" at bounding box center [797, 331] width 753 height 20
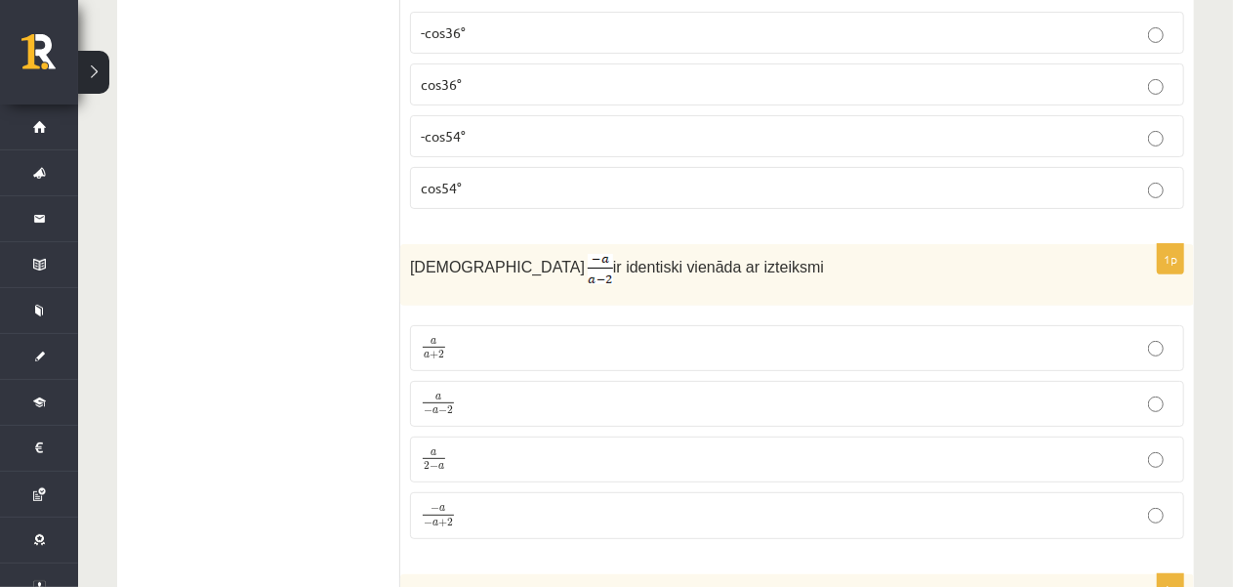
scroll to position [7686, 0]
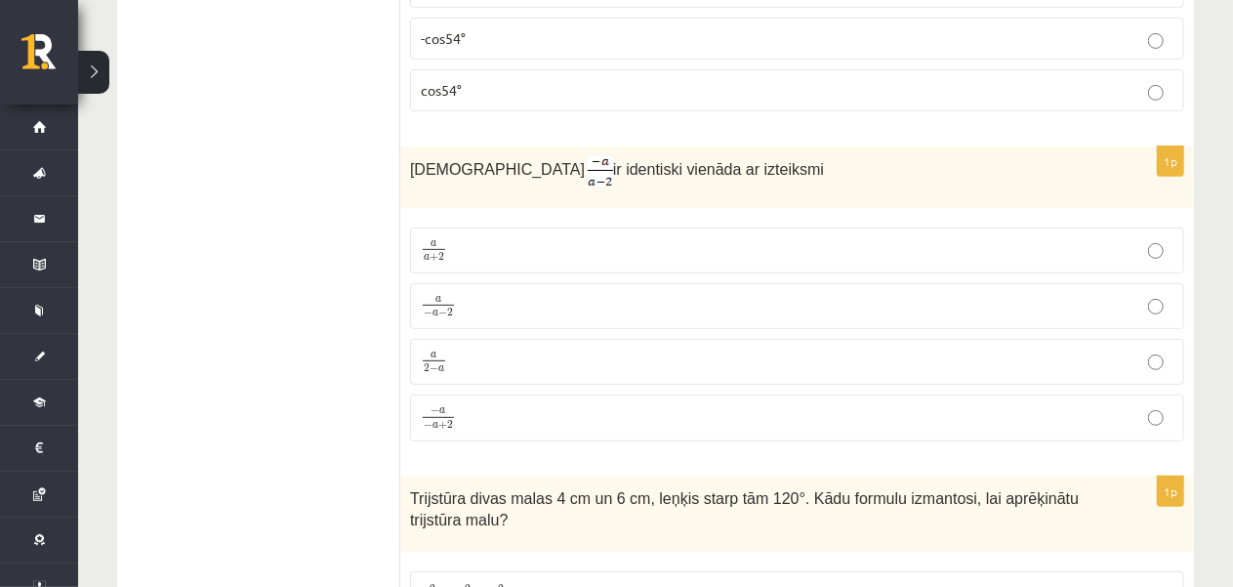
click at [586, 405] on p "− a − a + 2 − a − a + 2" at bounding box center [797, 417] width 753 height 25
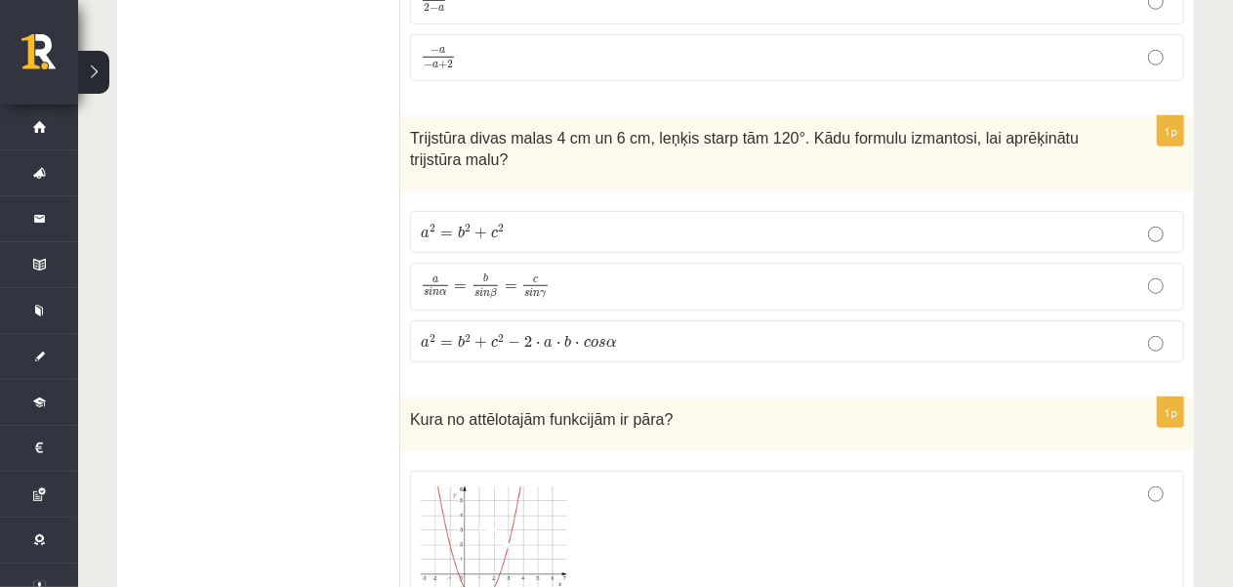
scroll to position [8077, 0]
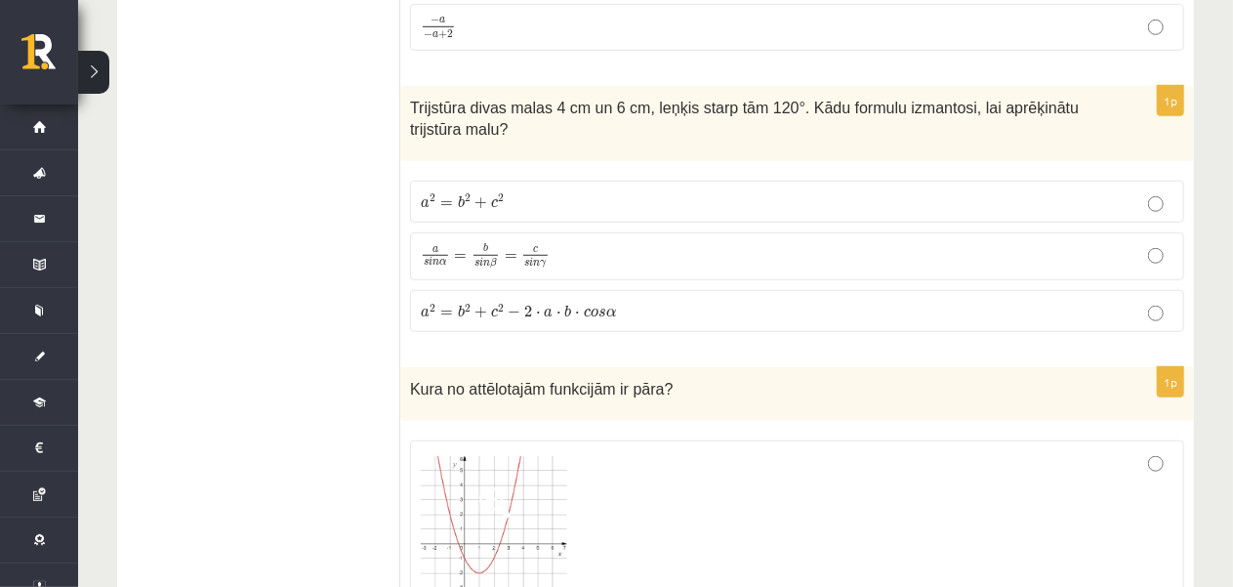
click at [591, 266] on fieldset "a 2 = b 2 + c 2 a 2 = b 2 + c 2 a s i n α = b s i n β = c s i n γ a s i n α = b…" at bounding box center [797, 255] width 774 height 168
click at [591, 301] on p "a 2 = b 2 + c 2 − 2 ⋅ a ⋅ b ⋅ c o s α a 2 = b 2 + c 2 − 2 ⋅ a ⋅ b ⋅ c o s α" at bounding box center [797, 311] width 753 height 20
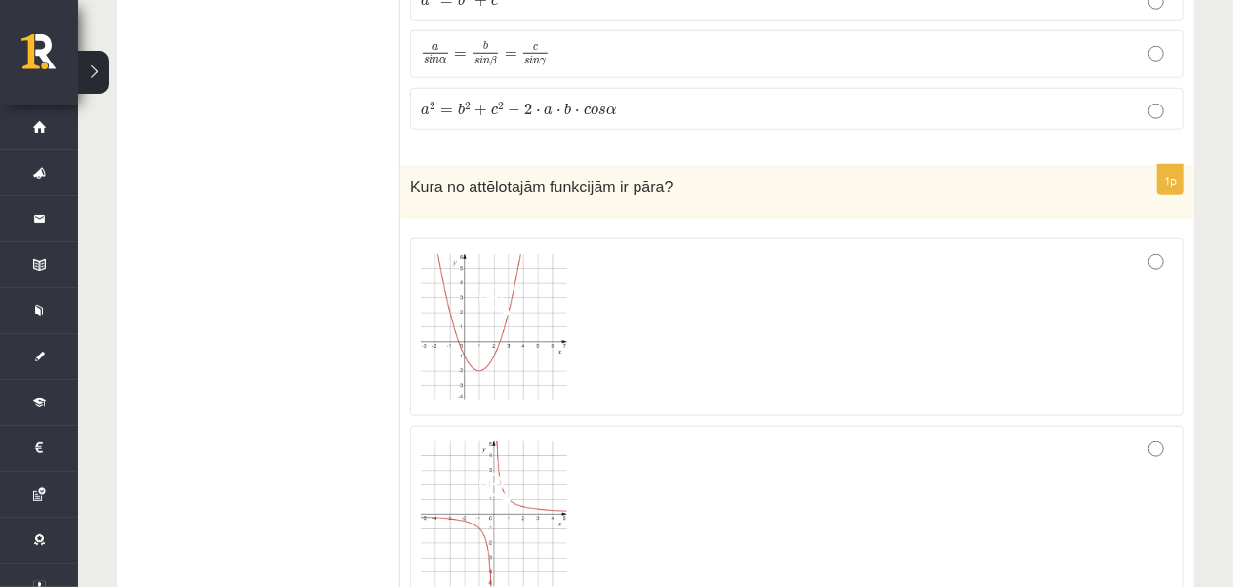
scroll to position [8370, 0]
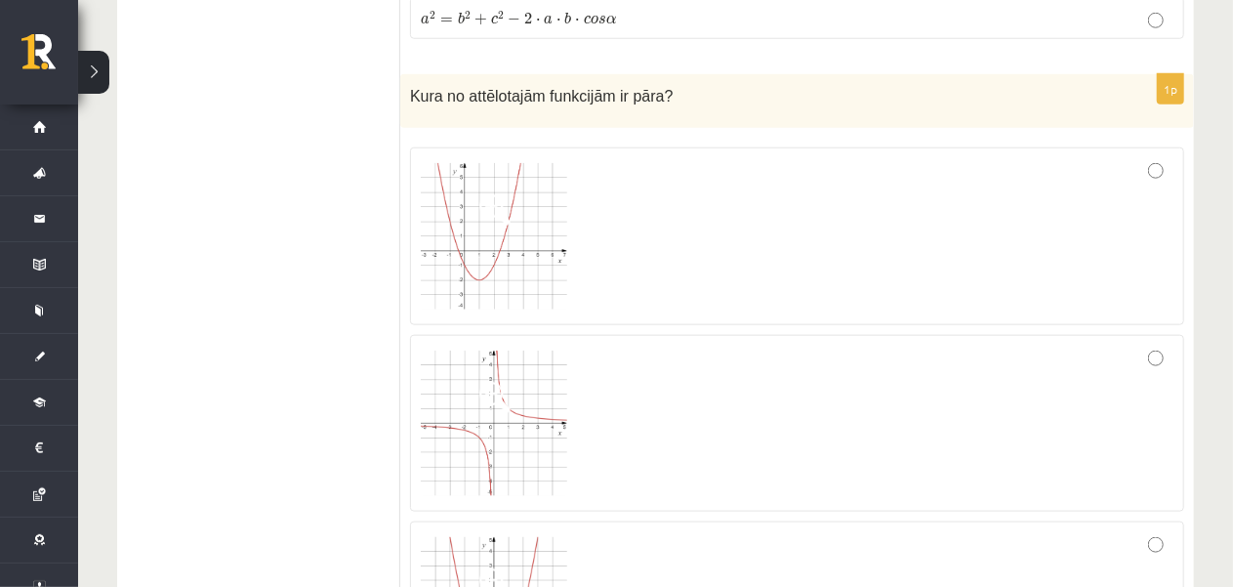
click at [715, 162] on div at bounding box center [797, 236] width 753 height 156
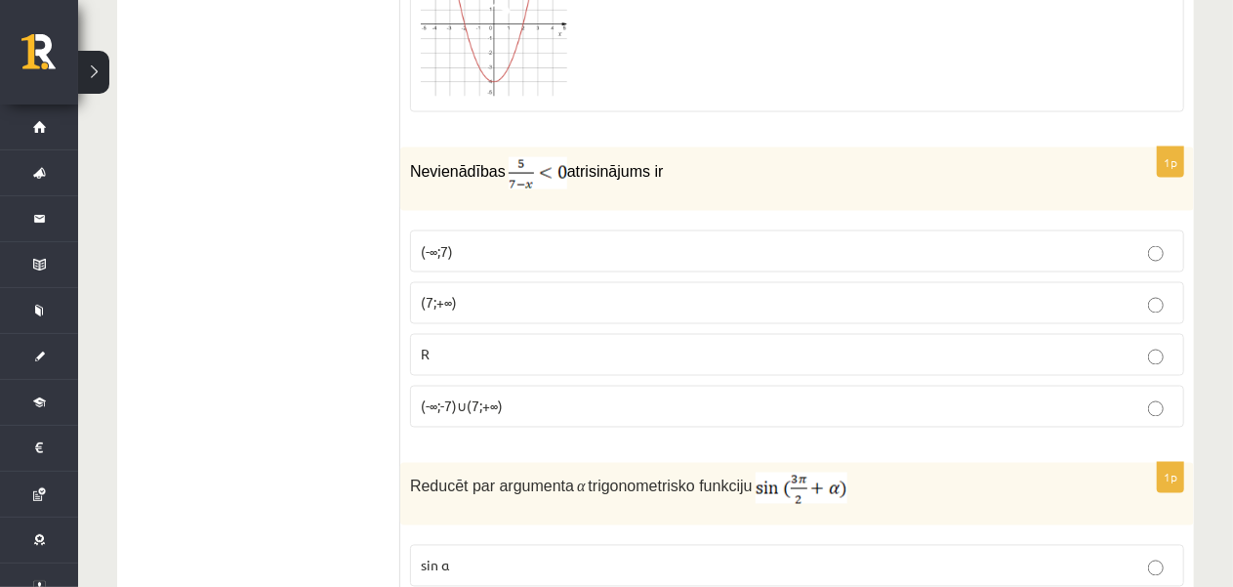
scroll to position [8955, 0]
click at [489, 292] on p "(7;+∞)" at bounding box center [797, 302] width 753 height 20
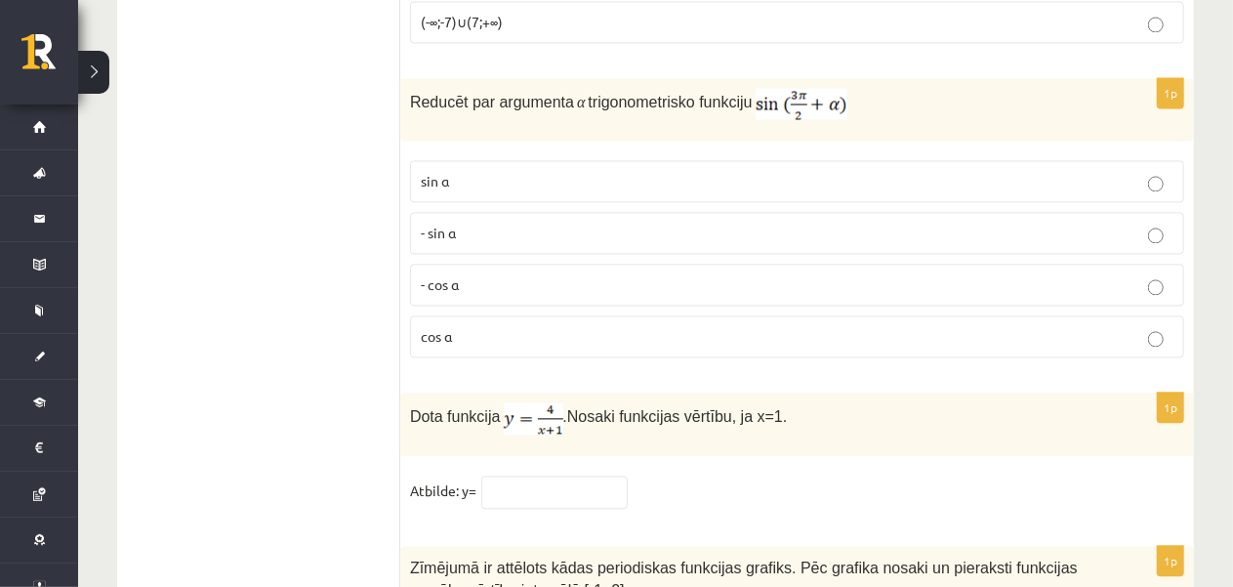
scroll to position [9346, 0]
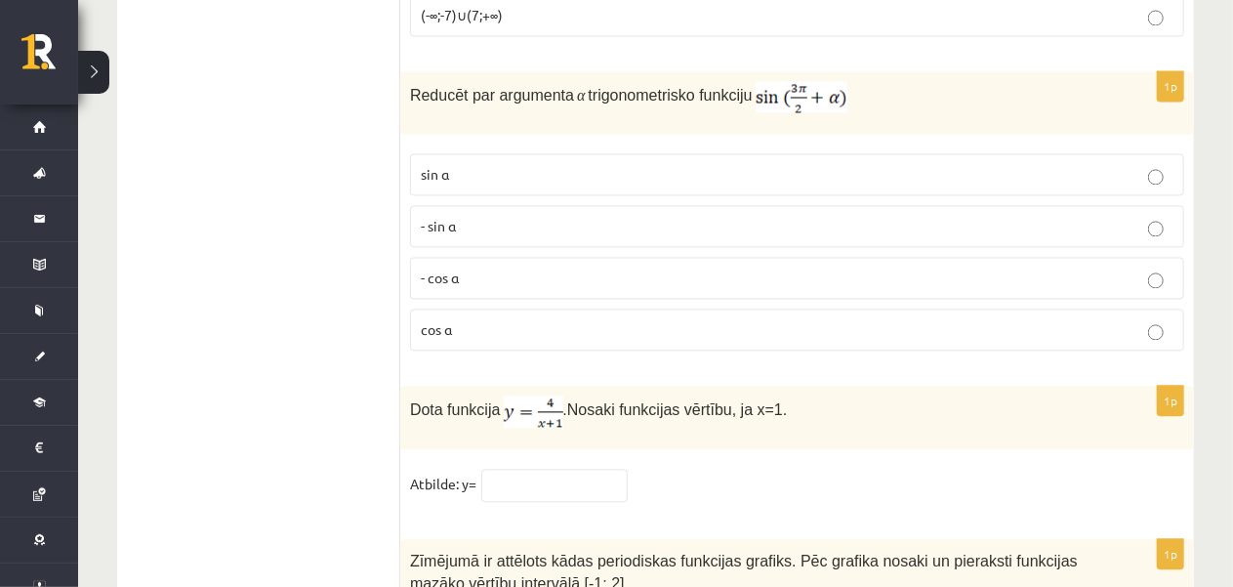
click at [505, 267] on p "- cos ⁡α" at bounding box center [797, 277] width 753 height 20
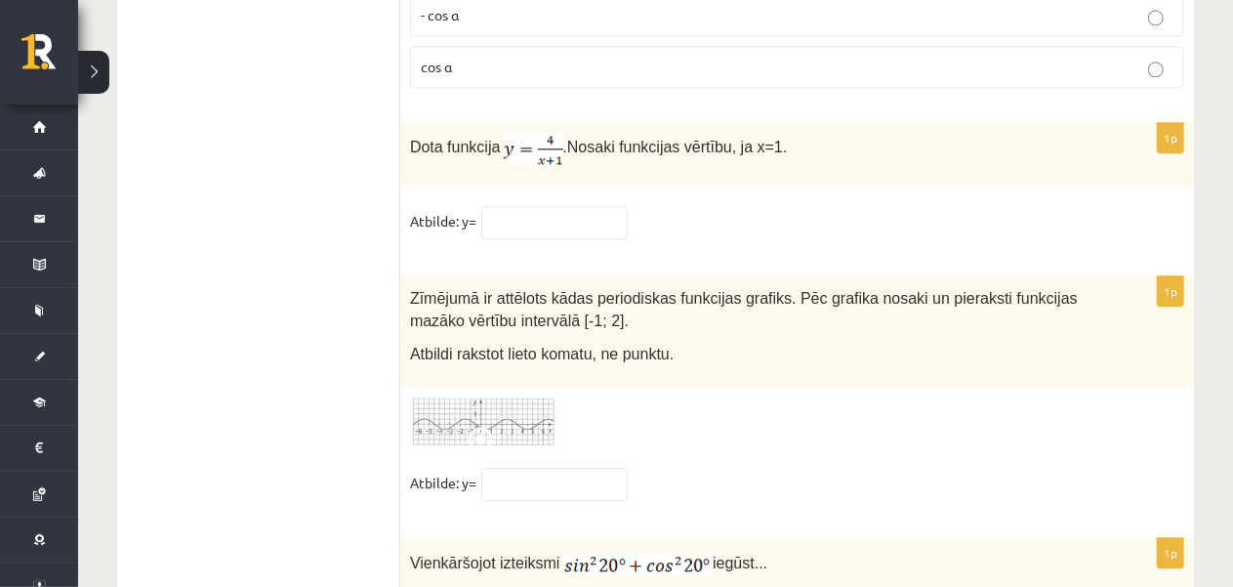
scroll to position [9638, 0]
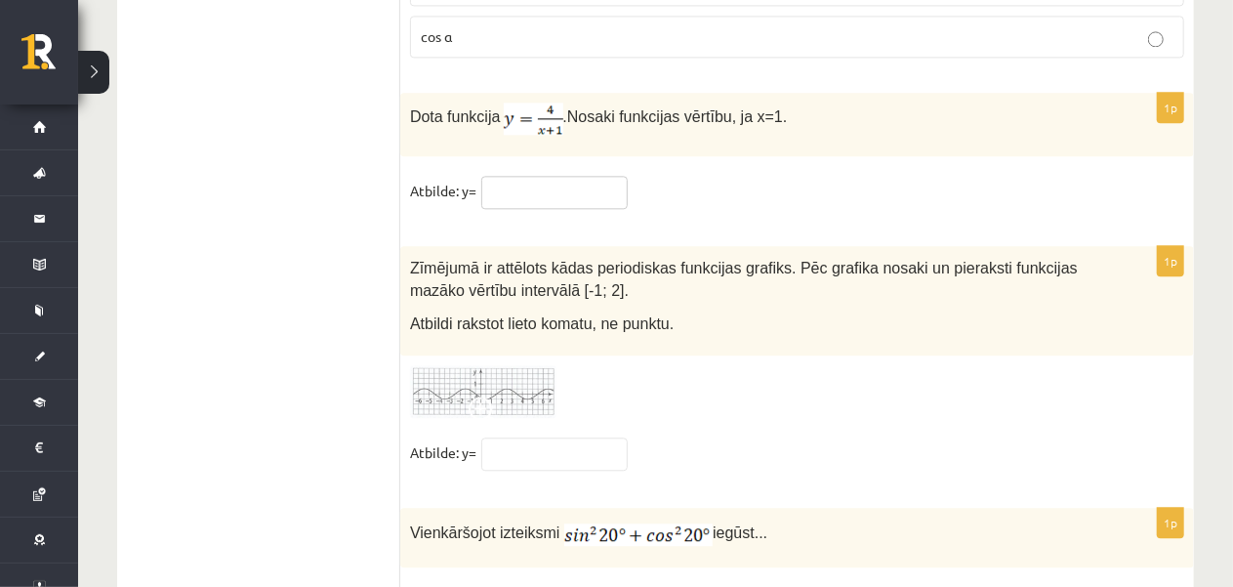
click at [545, 176] on input "text" at bounding box center [554, 192] width 146 height 33
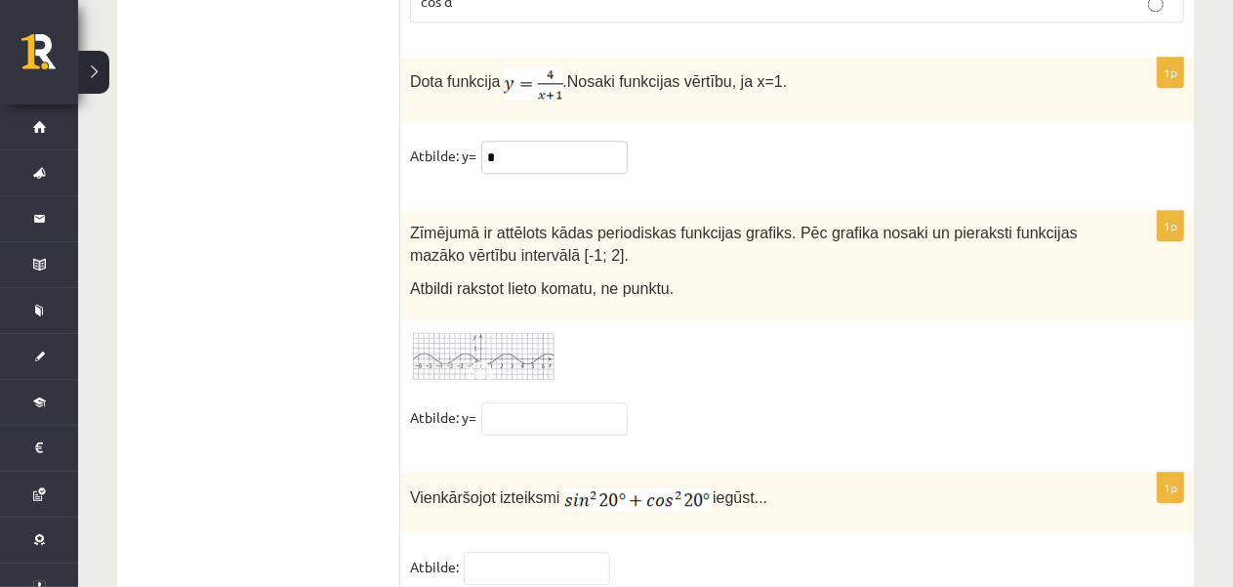
type input "*"
click at [514, 330] on img at bounding box center [483, 357] width 146 height 54
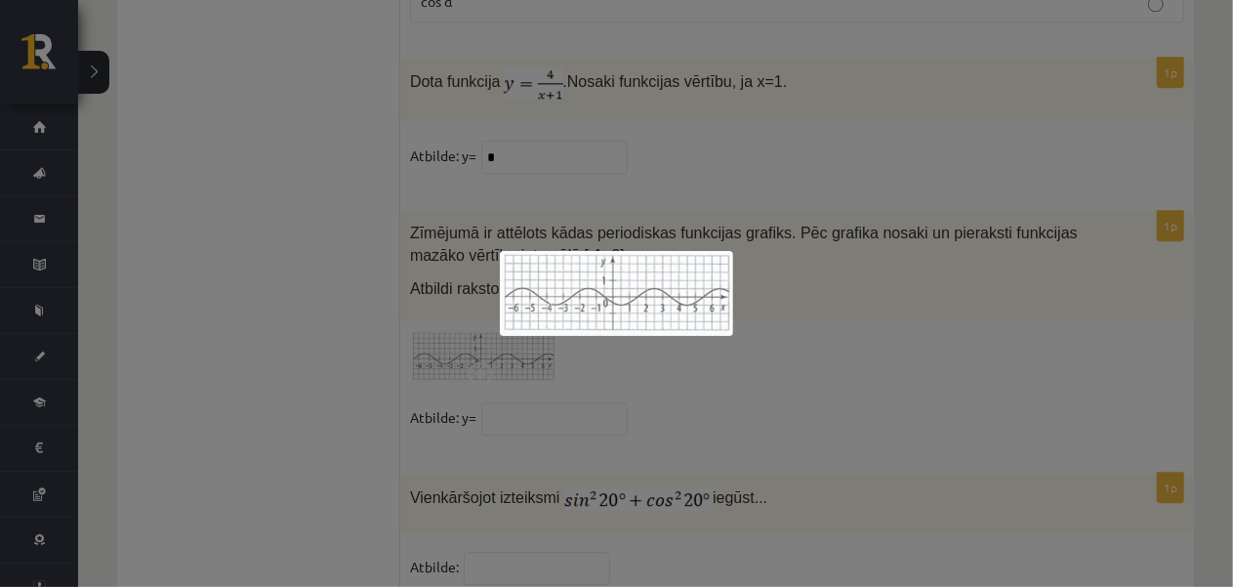
click at [536, 395] on div at bounding box center [616, 293] width 1233 height 587
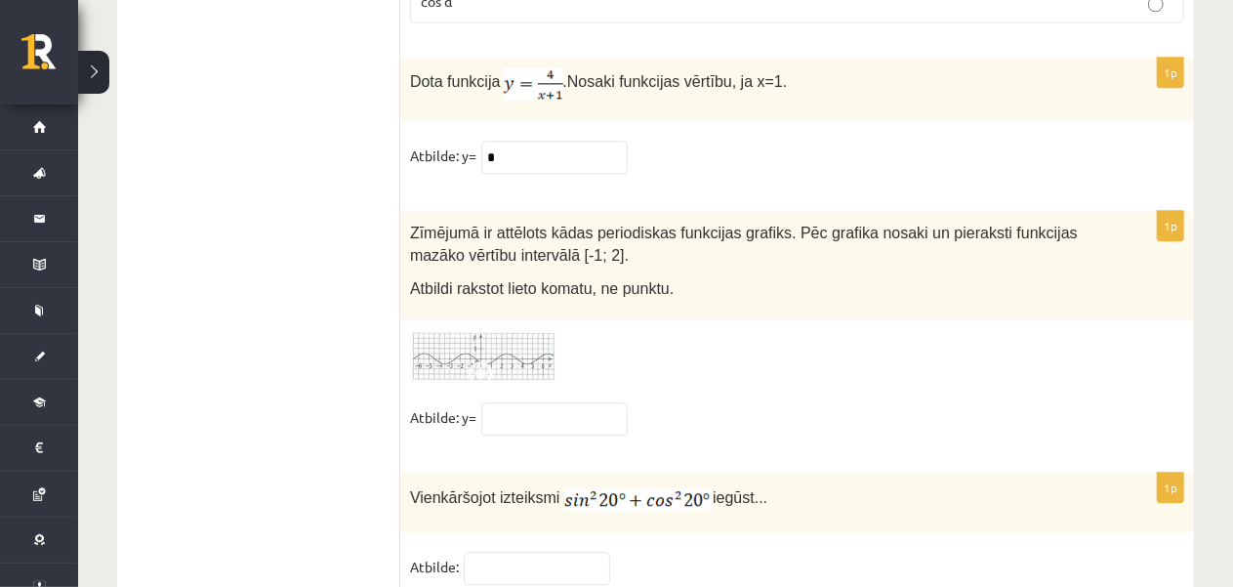
click at [608, 472] on div "1p Vienkāršojot izteiksmi iegūst... Atbilde:" at bounding box center [797, 537] width 794 height 130
click at [584, 551] on input "text" at bounding box center [537, 567] width 146 height 33
type input "*"
click at [521, 330] on img at bounding box center [483, 357] width 146 height 54
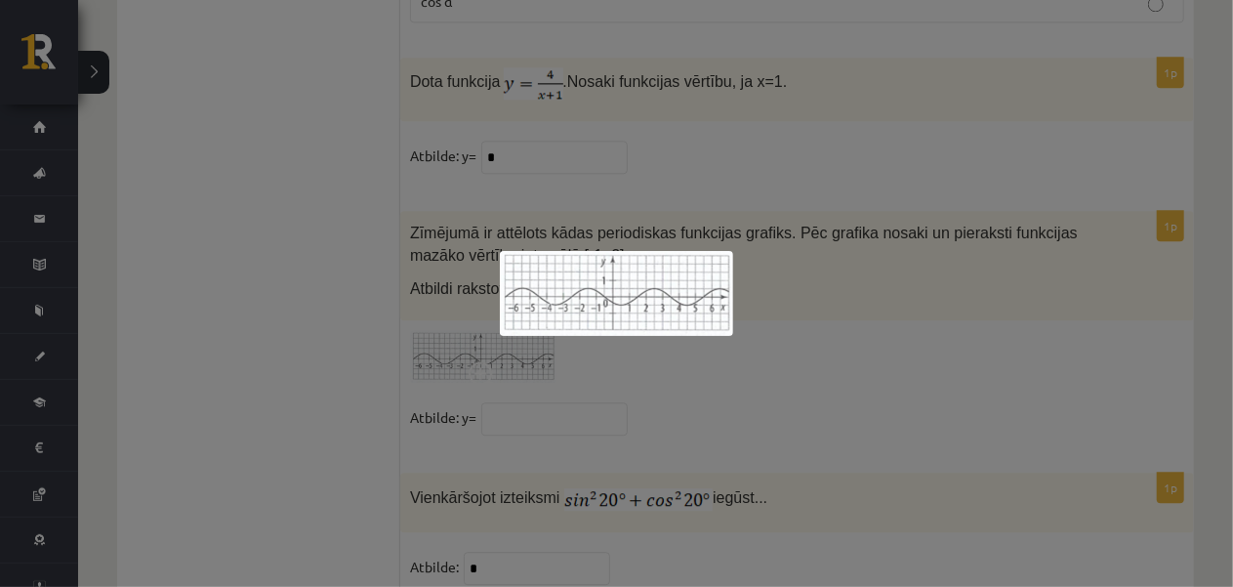
click at [1049, 460] on div at bounding box center [616, 293] width 1233 height 587
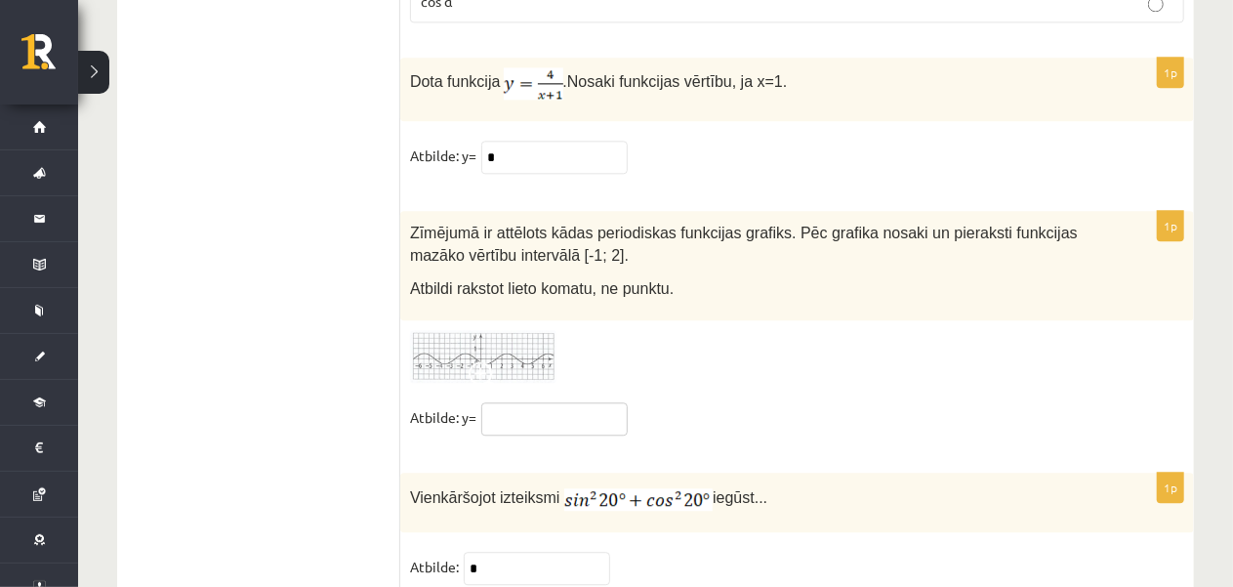
click at [569, 402] on input "text" at bounding box center [554, 418] width 146 height 33
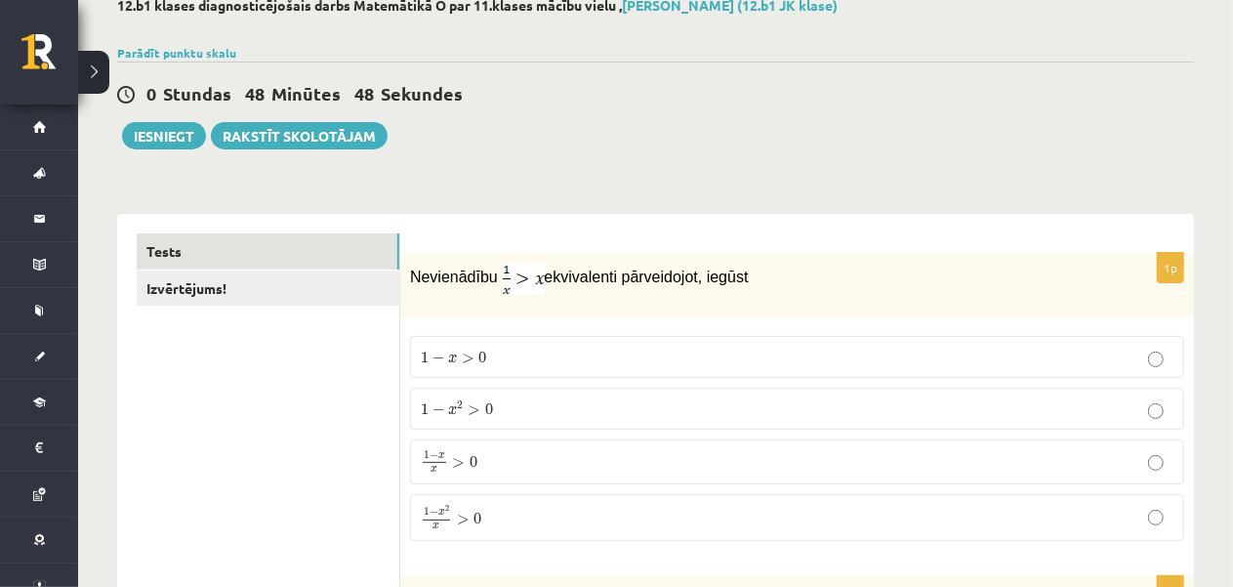
scroll to position [98, 0]
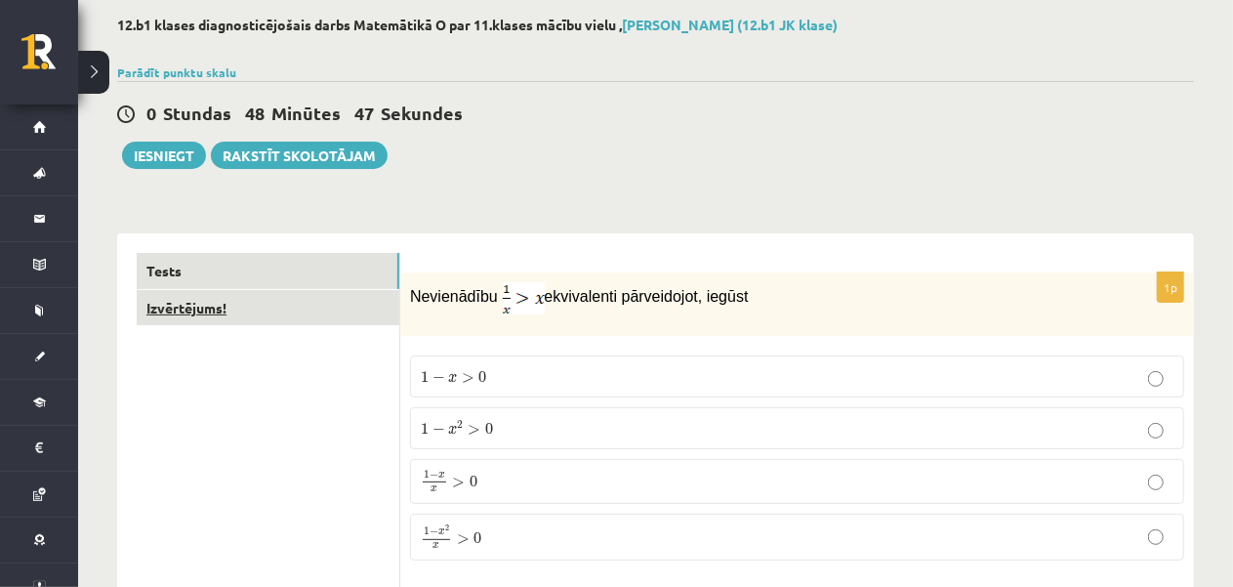
type input "**"
click at [368, 310] on link "Izvērtējums!" at bounding box center [268, 308] width 263 height 36
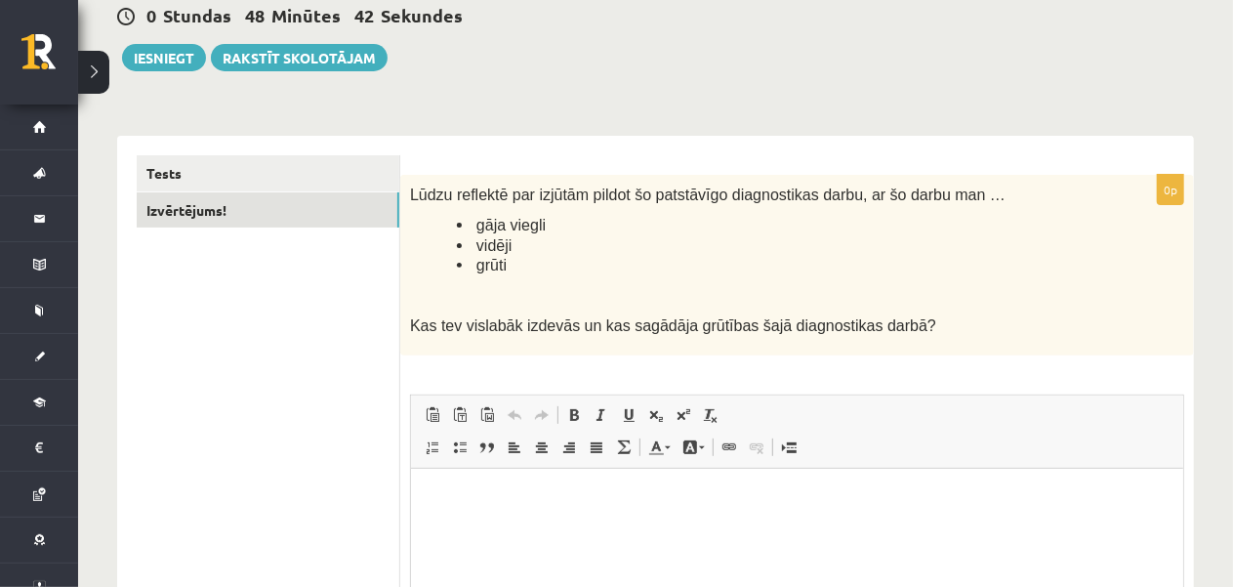
scroll to position [293, 0]
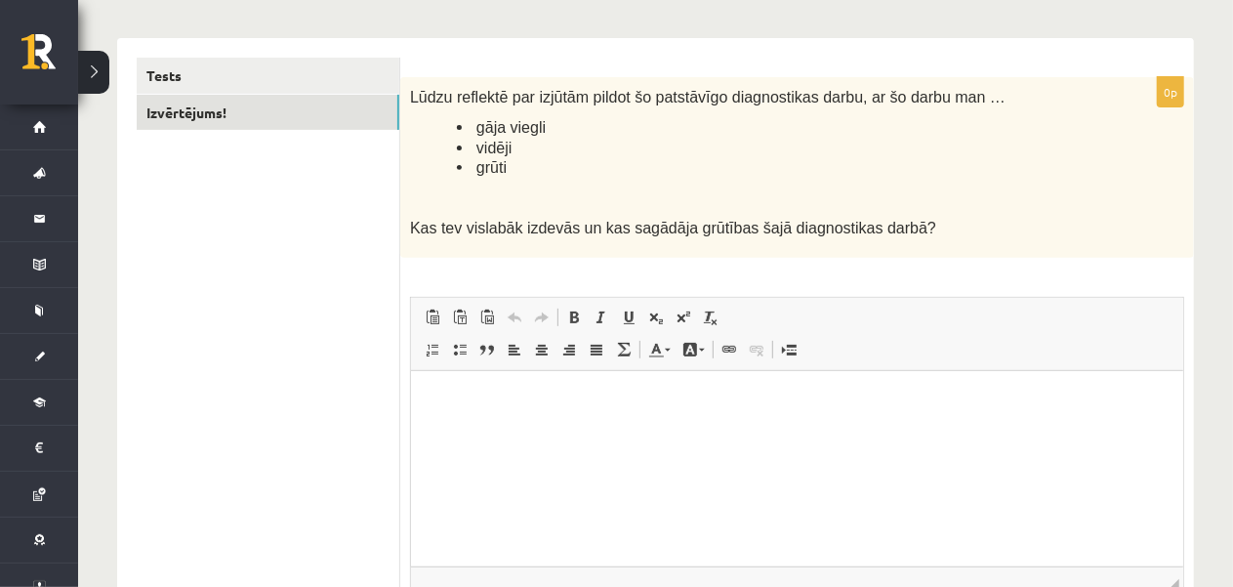
click at [459, 147] on li "vidēji" at bounding box center [772, 148] width 630 height 20
click at [502, 411] on html at bounding box center [796, 400] width 772 height 60
click at [268, 83] on link "Tests" at bounding box center [268, 76] width 263 height 36
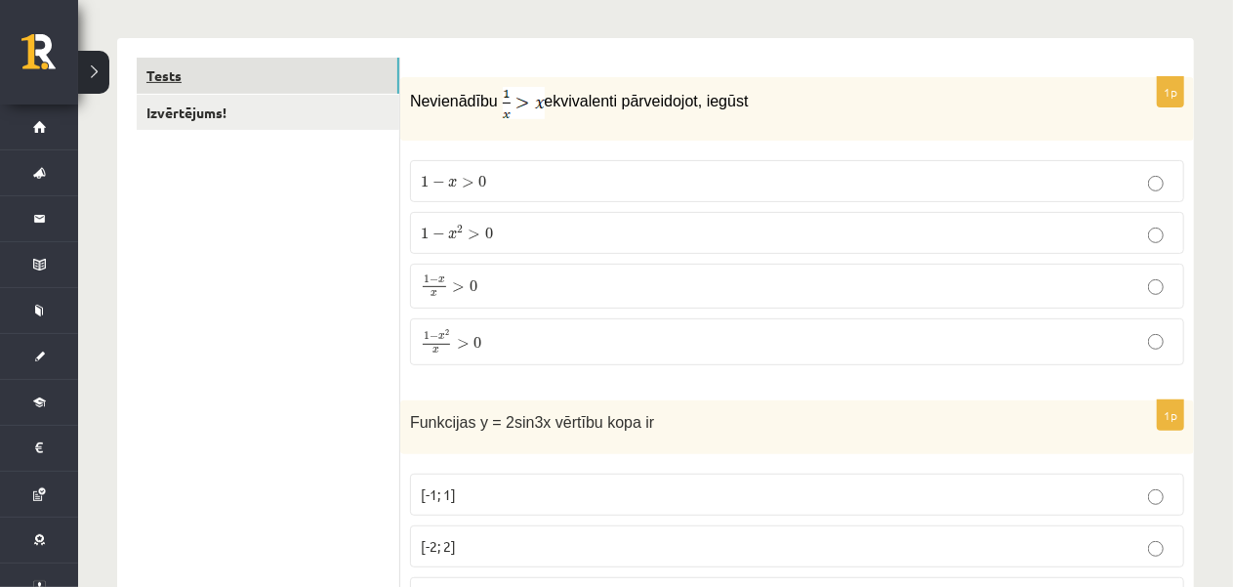
click at [323, 91] on link "Tests" at bounding box center [268, 76] width 263 height 36
click at [314, 102] on link "Izvērtējums!" at bounding box center [268, 113] width 263 height 36
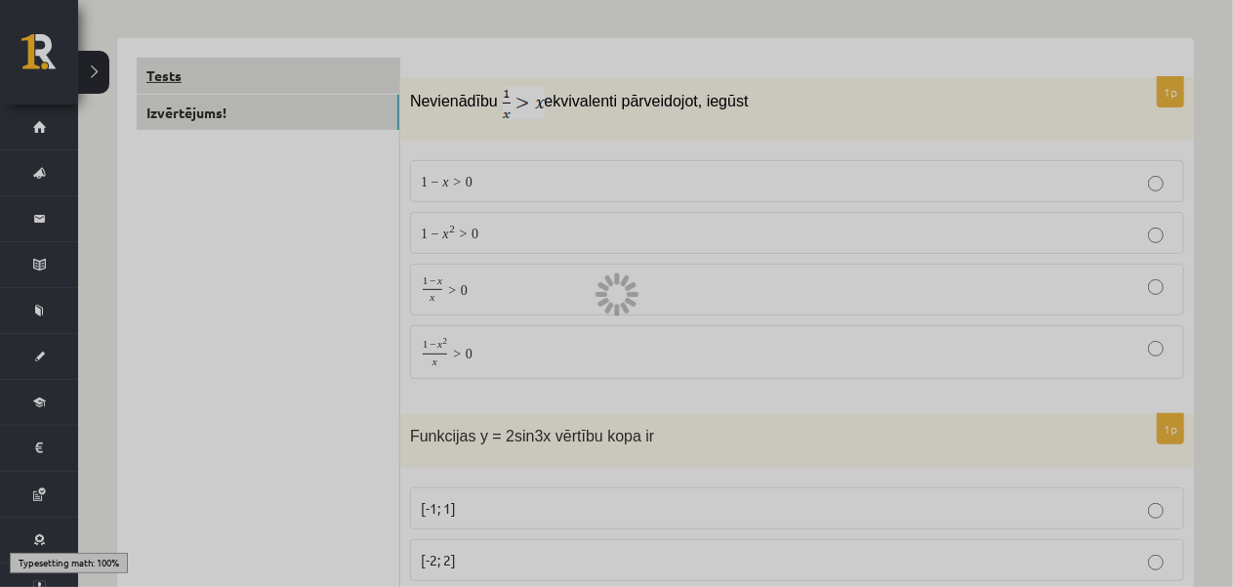
scroll to position [273, 0]
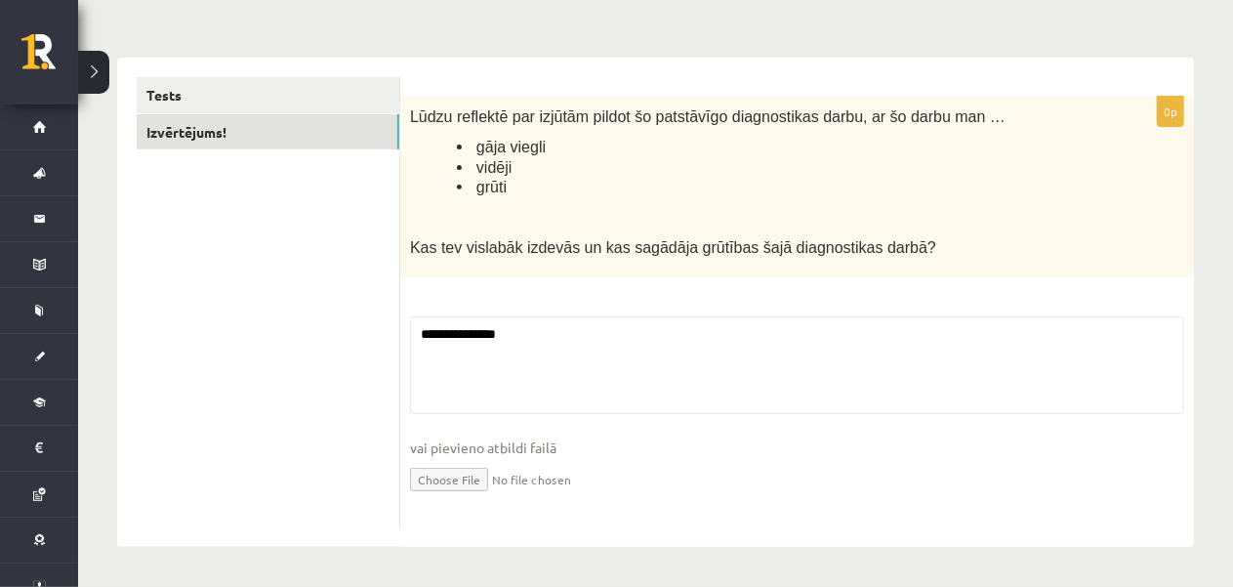
click at [320, 73] on div "Tests Izvērtējums!" at bounding box center [258, 302] width 283 height 489
click at [313, 84] on link "Tests" at bounding box center [268, 95] width 263 height 36
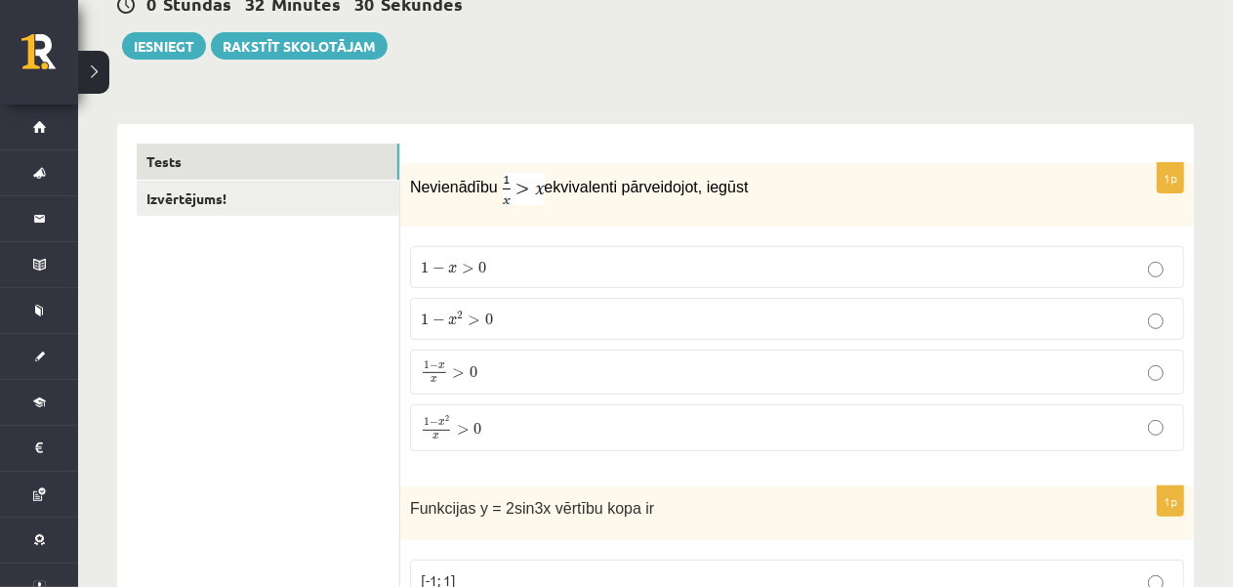
scroll to position [0, 0]
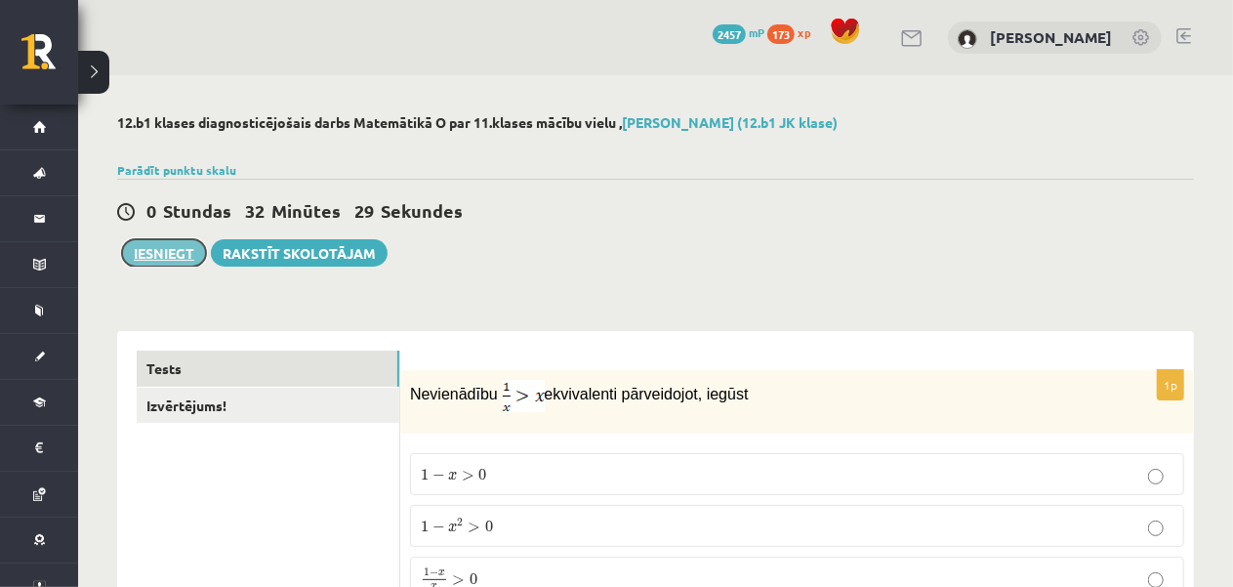
click at [176, 262] on button "Iesniegt" at bounding box center [164, 252] width 84 height 27
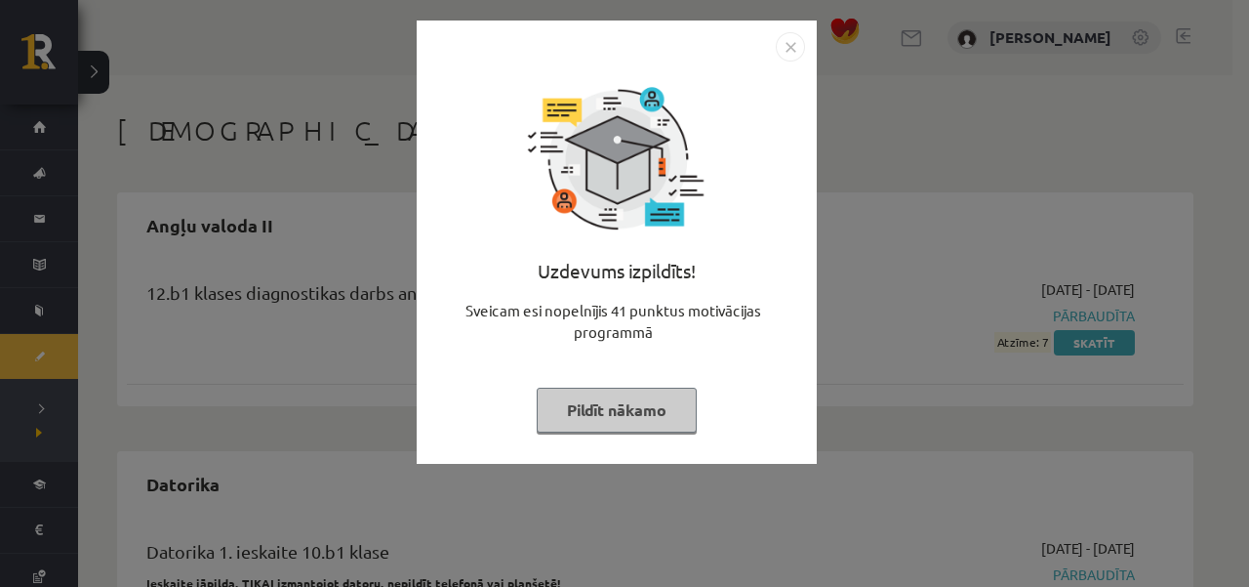
click at [647, 391] on button "Pildīt nākamo" at bounding box center [617, 409] width 160 height 45
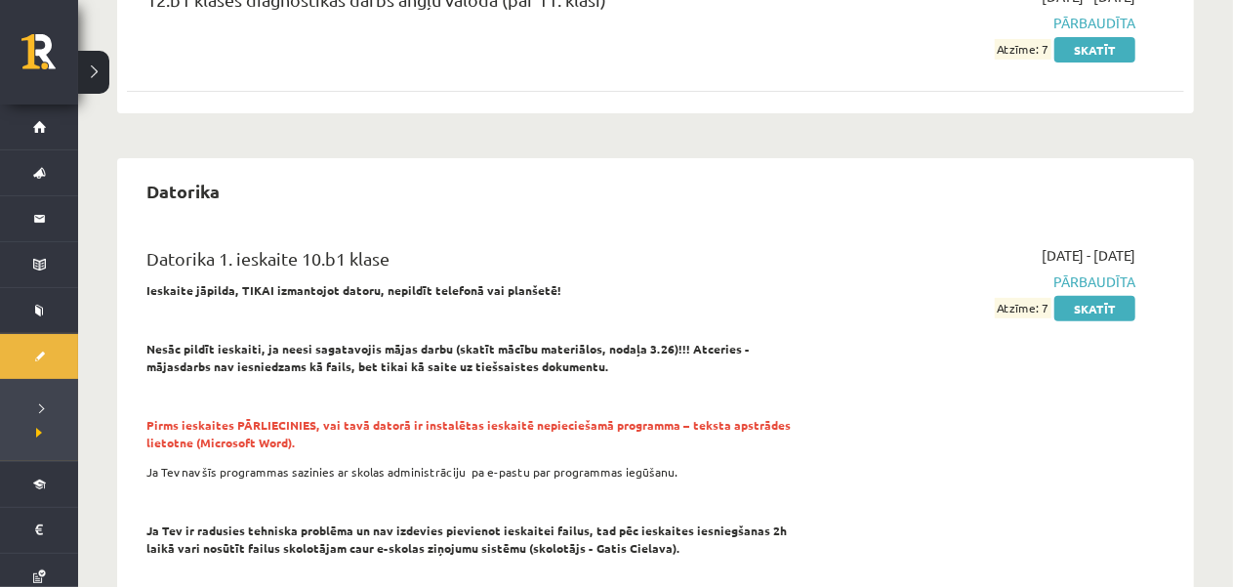
scroll to position [98, 0]
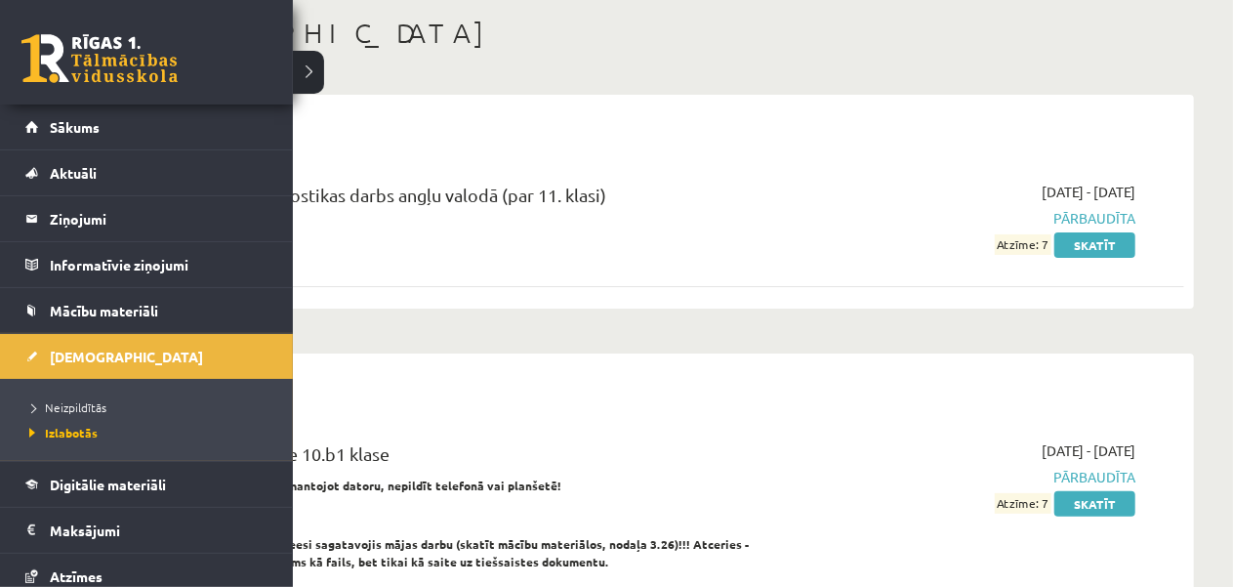
click at [39, 71] on link at bounding box center [99, 58] width 156 height 49
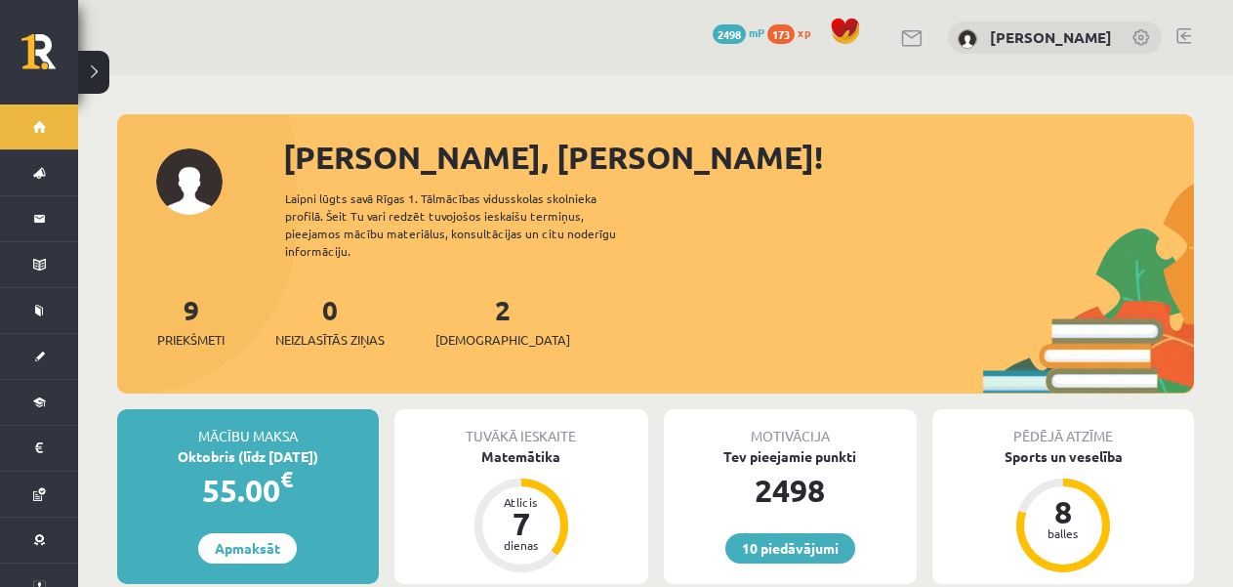
scroll to position [293, 0]
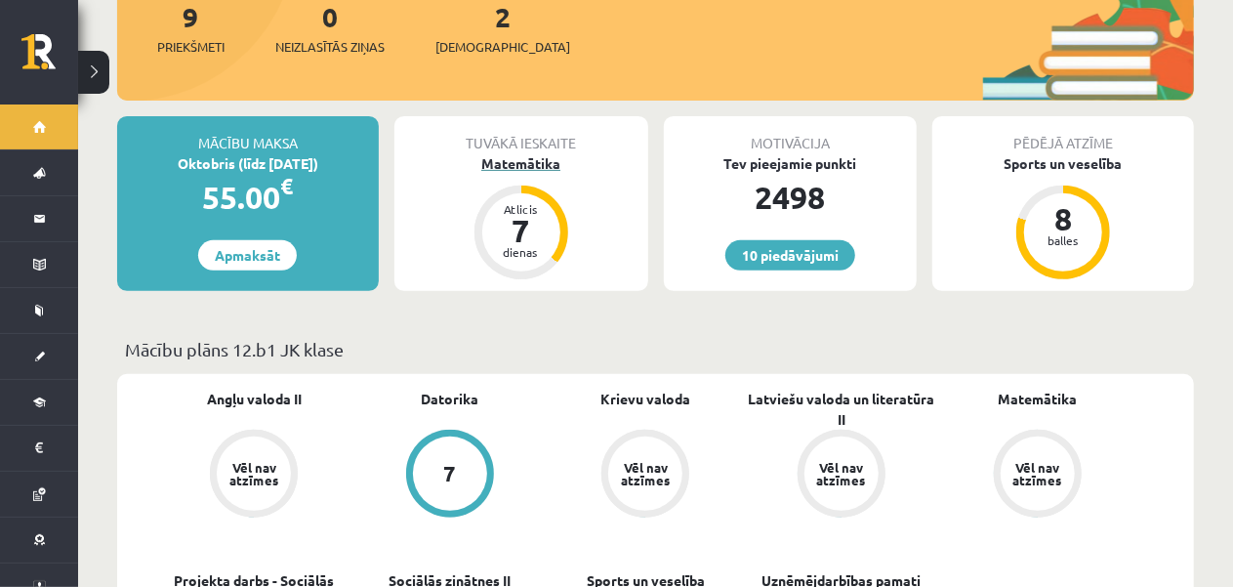
click at [536, 153] on div "Matemātika" at bounding box center [521, 163] width 254 height 20
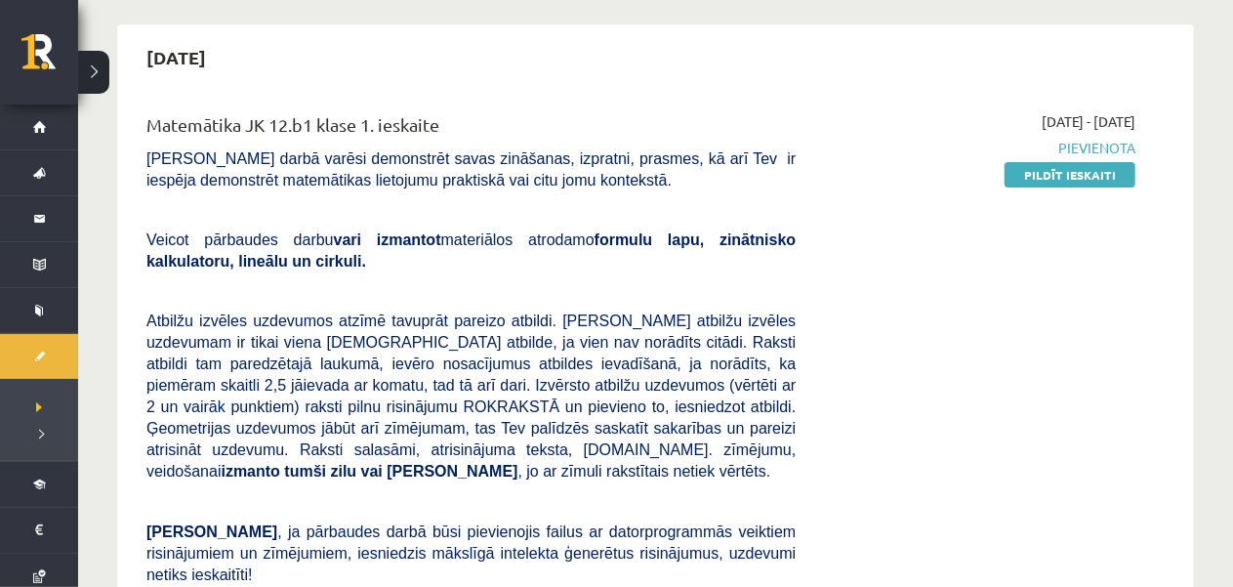
scroll to position [195, 0]
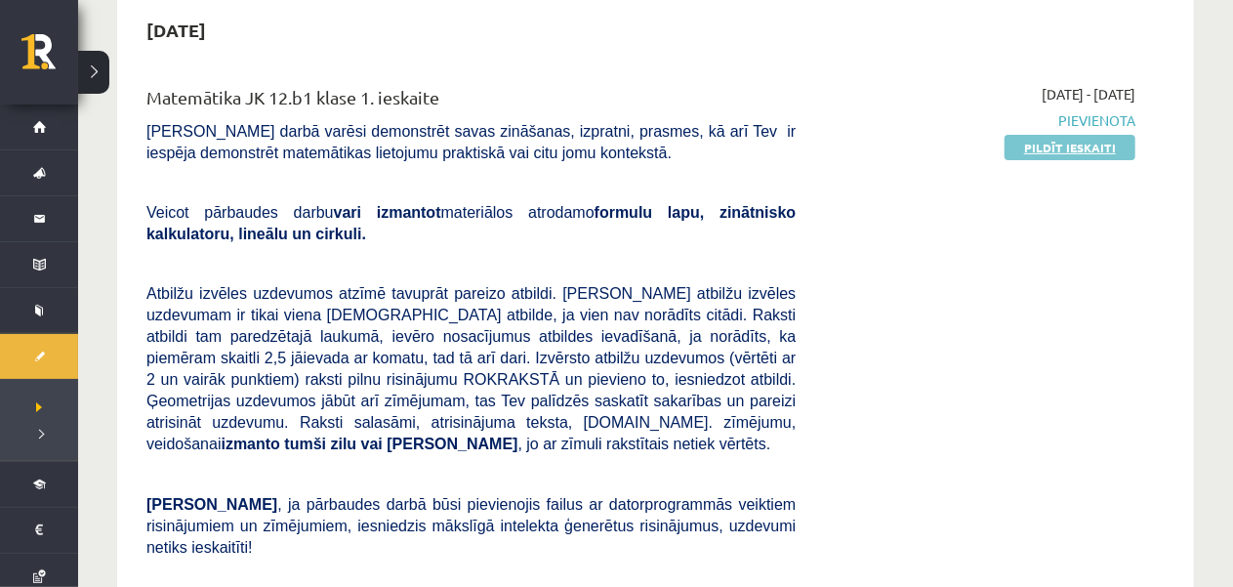
click at [1021, 157] on link "Pildīt ieskaiti" at bounding box center [1069, 147] width 131 height 25
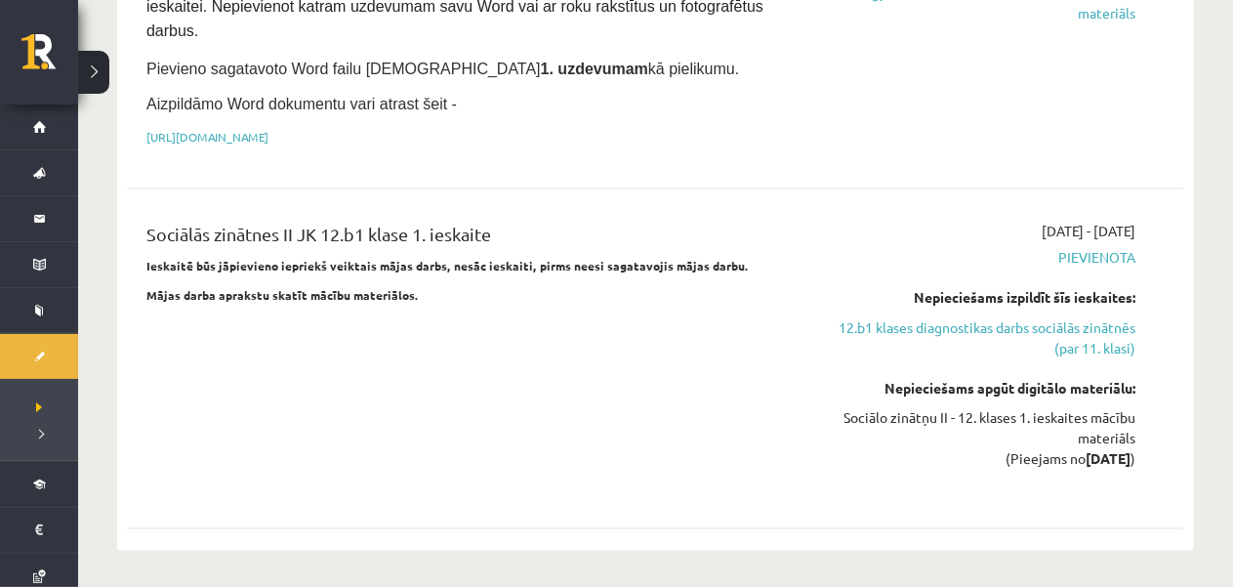
scroll to position [1464, 0]
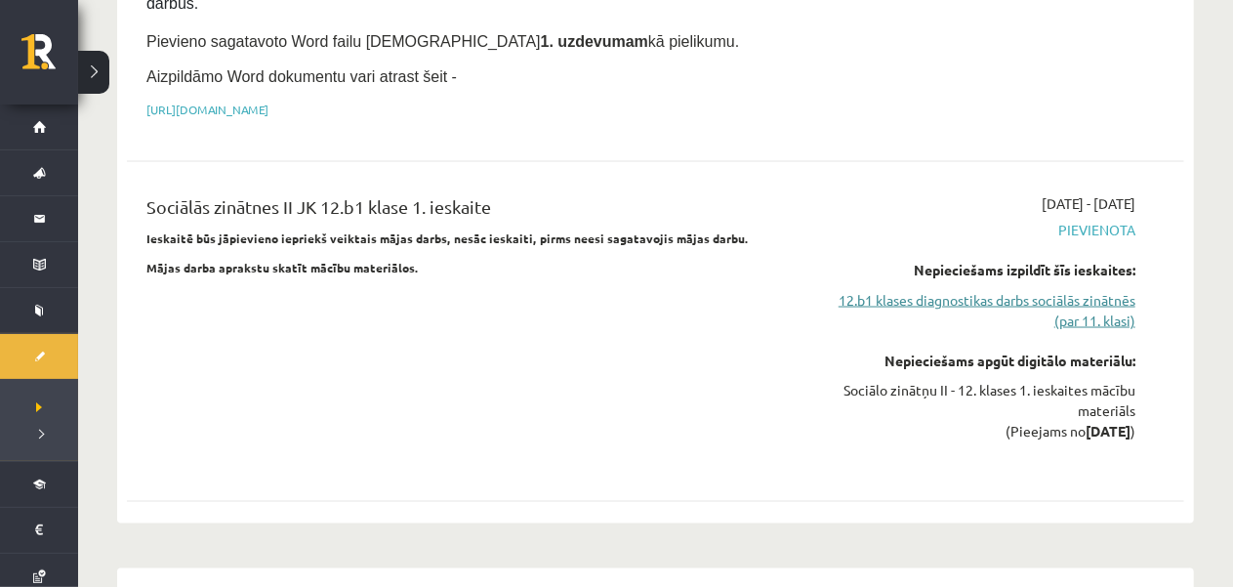
click at [937, 290] on link "12.b1 klases diagnostikas darbs sociālās zinātnēs (par 11. klasi)" at bounding box center [980, 310] width 310 height 41
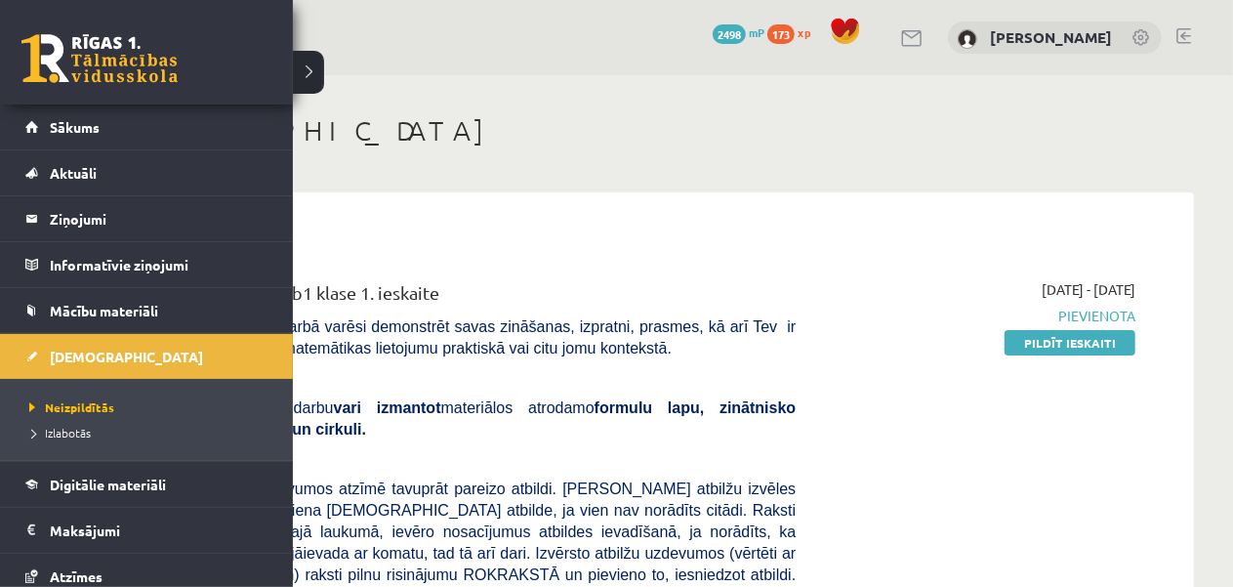
click at [58, 62] on link at bounding box center [99, 58] width 156 height 49
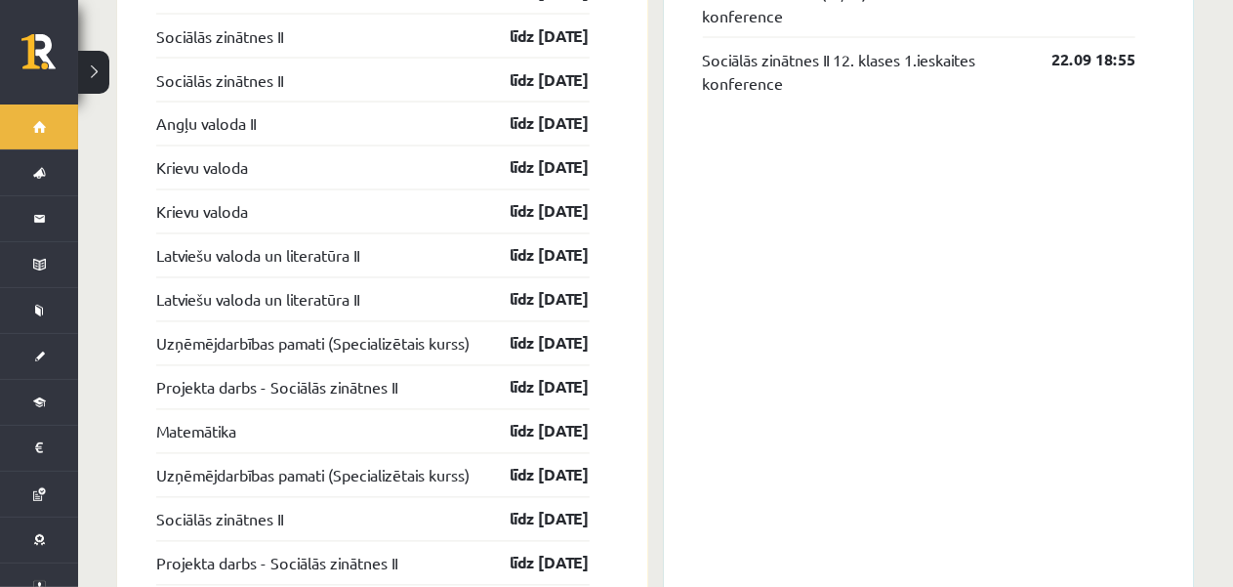
scroll to position [1659, 0]
